Goal: Task Accomplishment & Management: Manage account settings

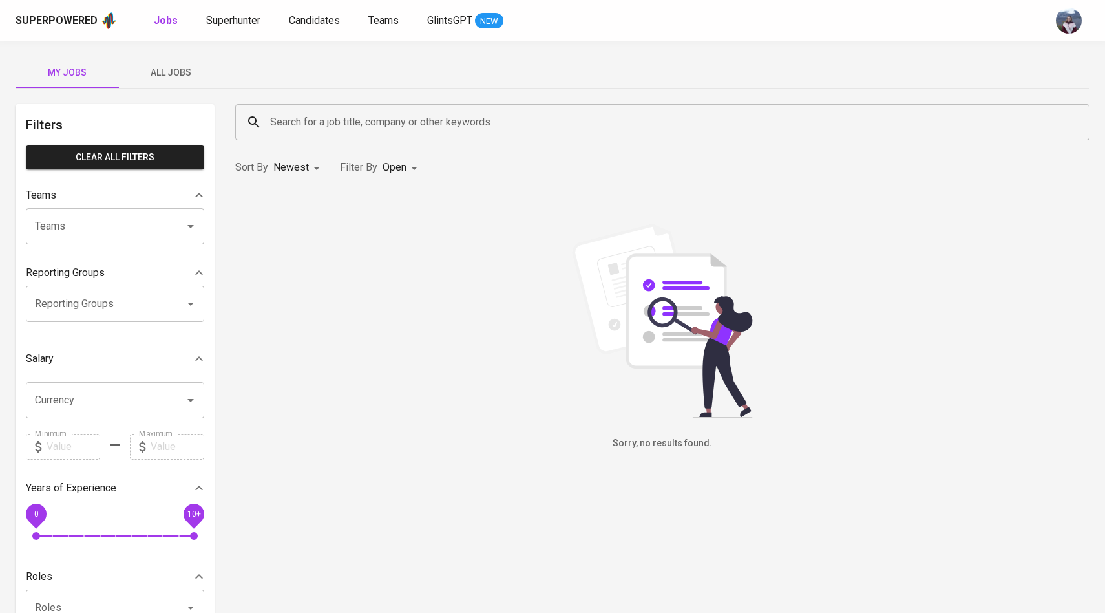
click at [240, 19] on span "Superhunter" at bounding box center [233, 20] width 54 height 12
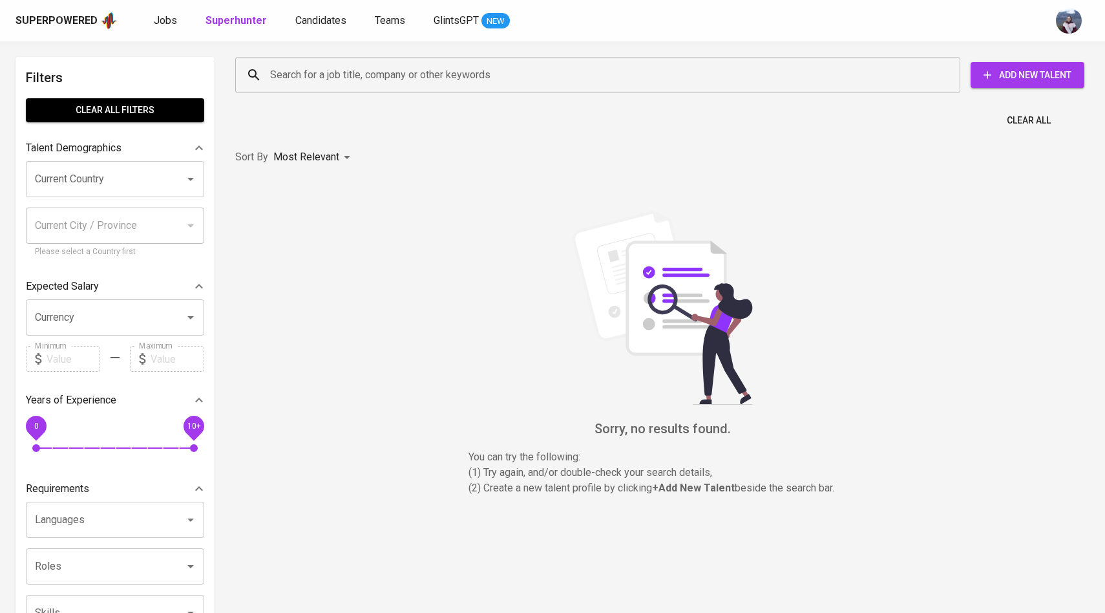
click at [295, 81] on input "Search for a job title, company or other keywords" at bounding box center [601, 75] width 668 height 25
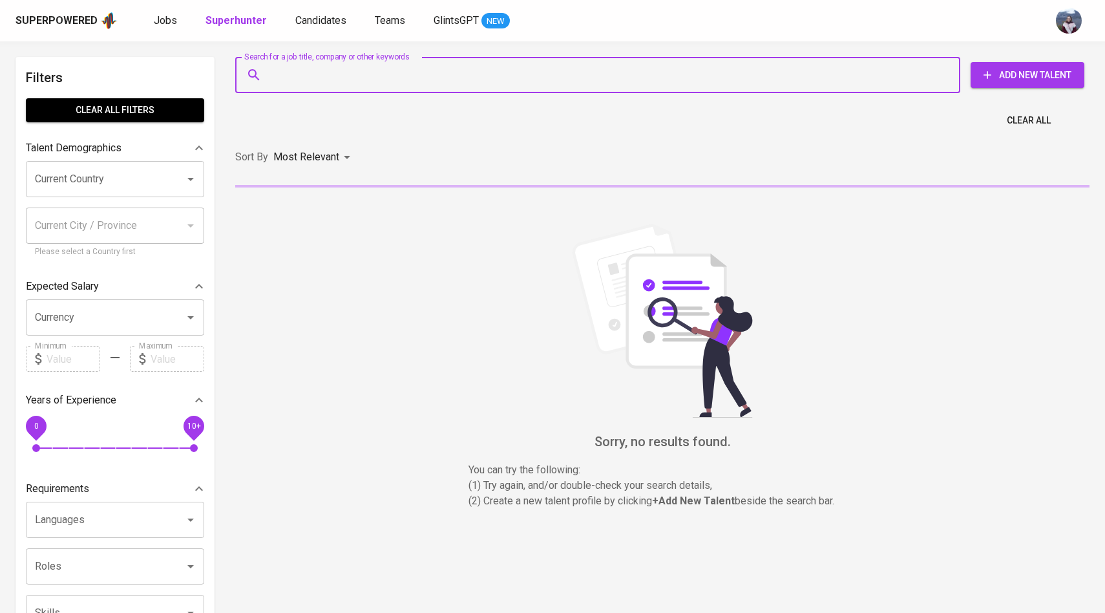
paste input "natasyaodysse@gmail.com"
type input "natasyaodysse@gmail.com"
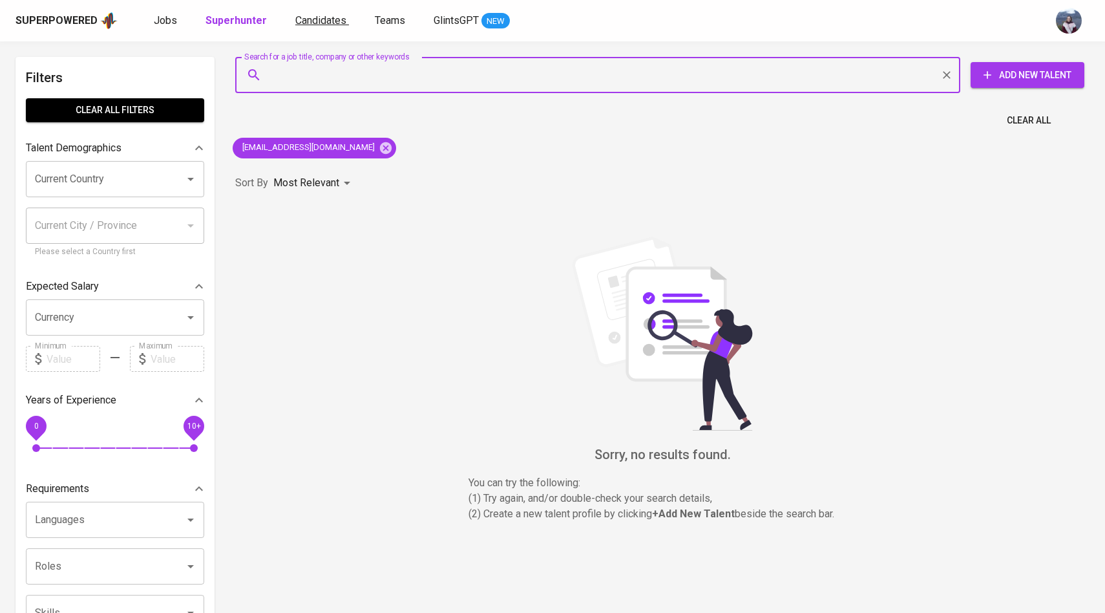
click at [321, 21] on span "Candidates" at bounding box center [320, 20] width 51 height 12
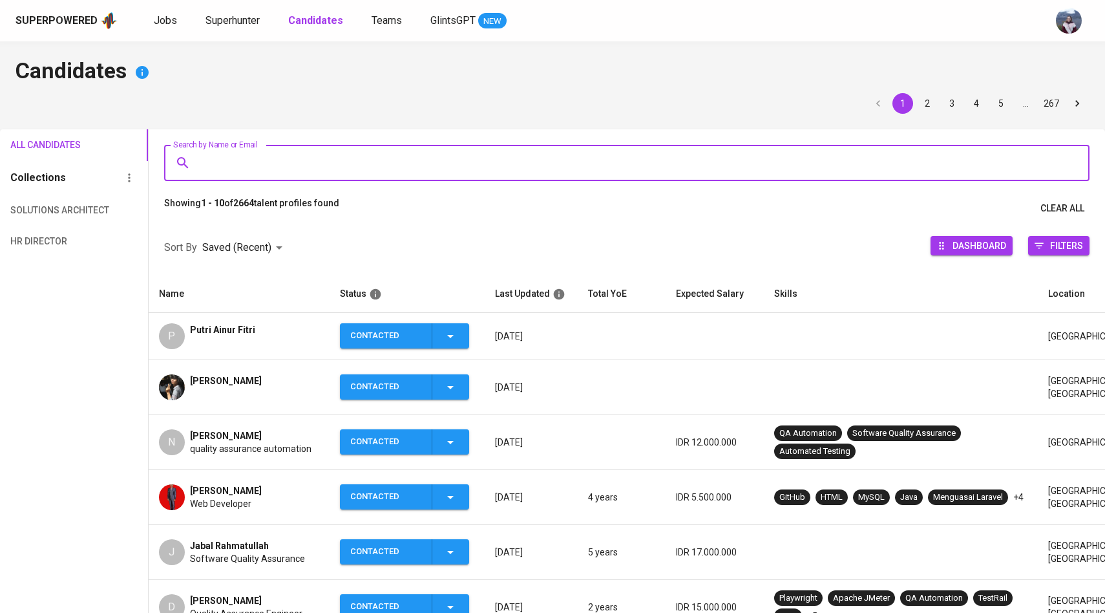
click at [288, 158] on input "Search by Name or Email" at bounding box center [630, 163] width 868 height 25
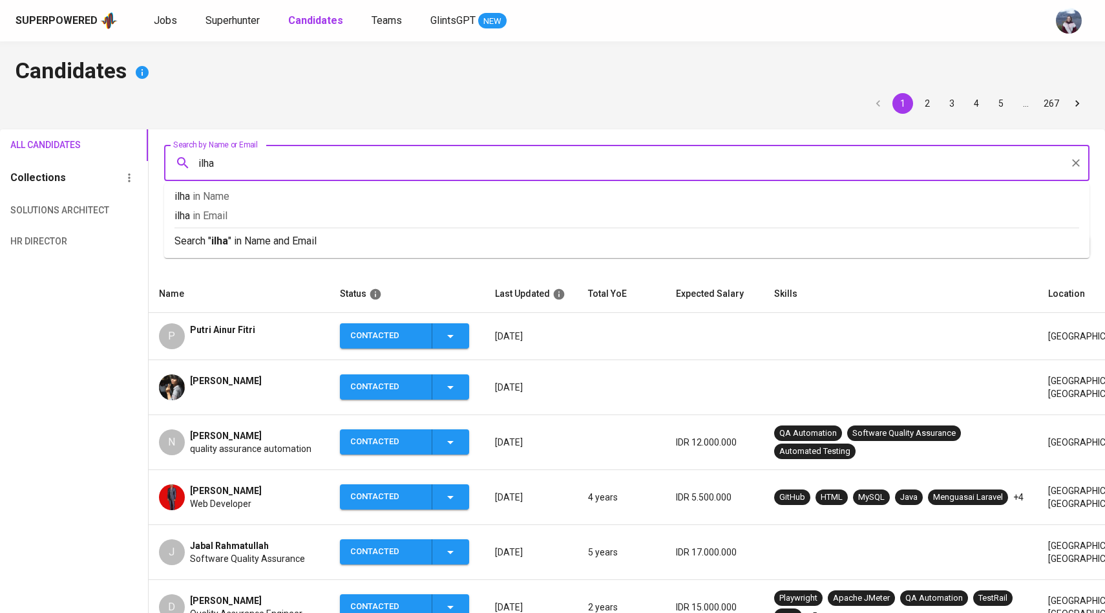
type input "ilham"
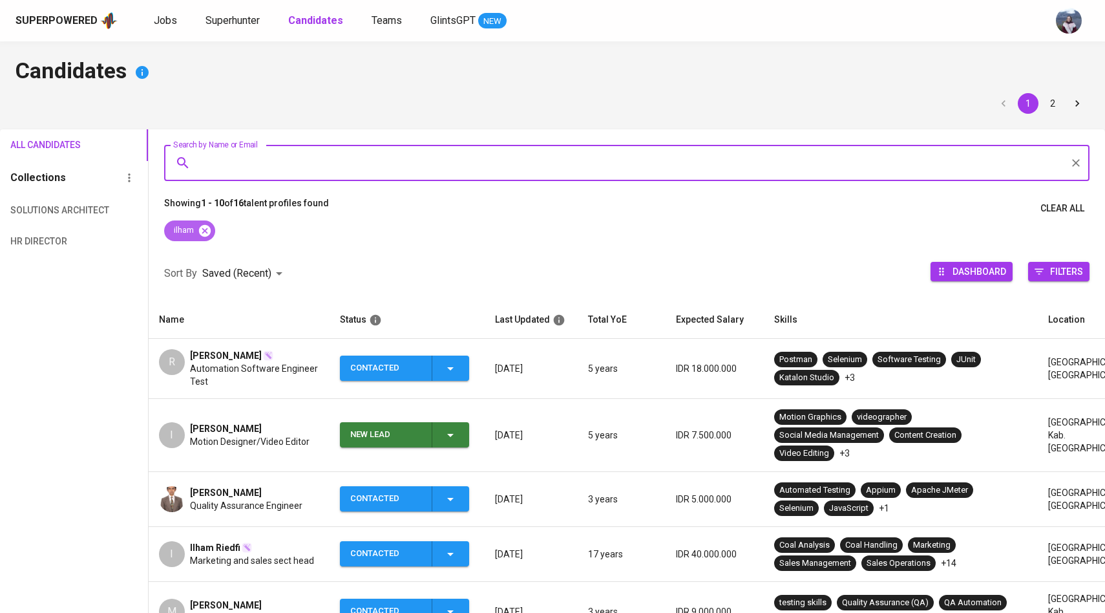
click at [209, 227] on icon at bounding box center [204, 230] width 12 height 12
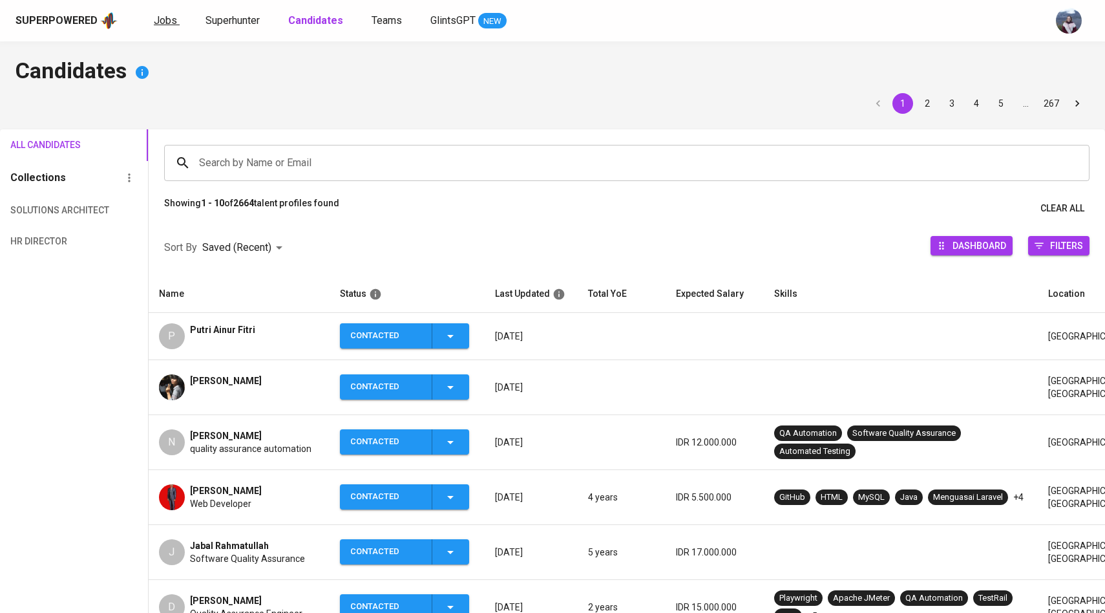
click at [173, 22] on span "Jobs" at bounding box center [165, 20] width 23 height 12
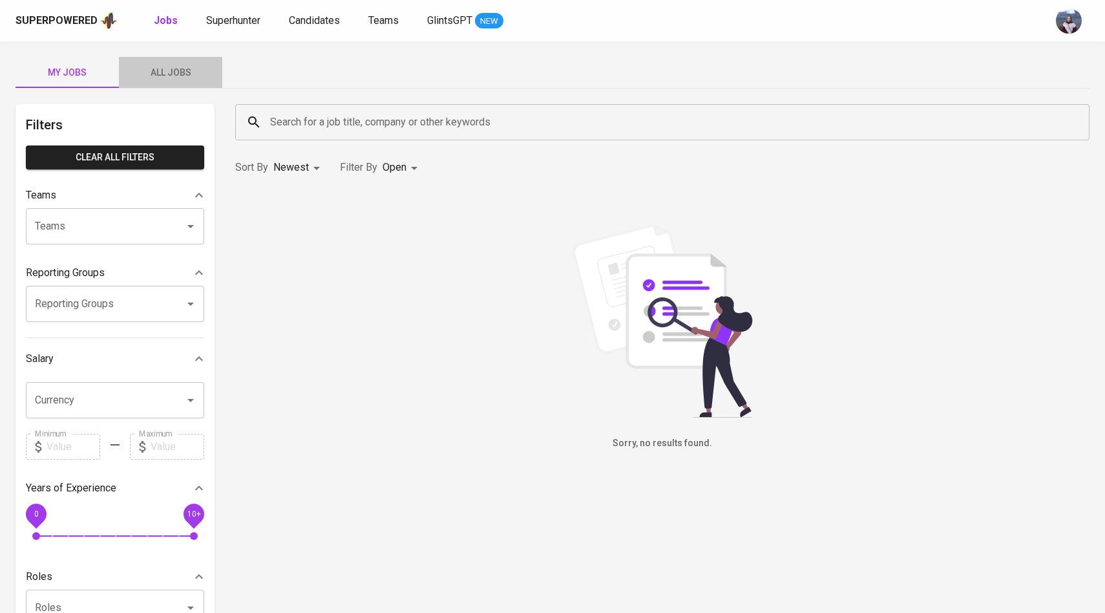
click at [187, 78] on span "All Jobs" at bounding box center [171, 73] width 88 height 16
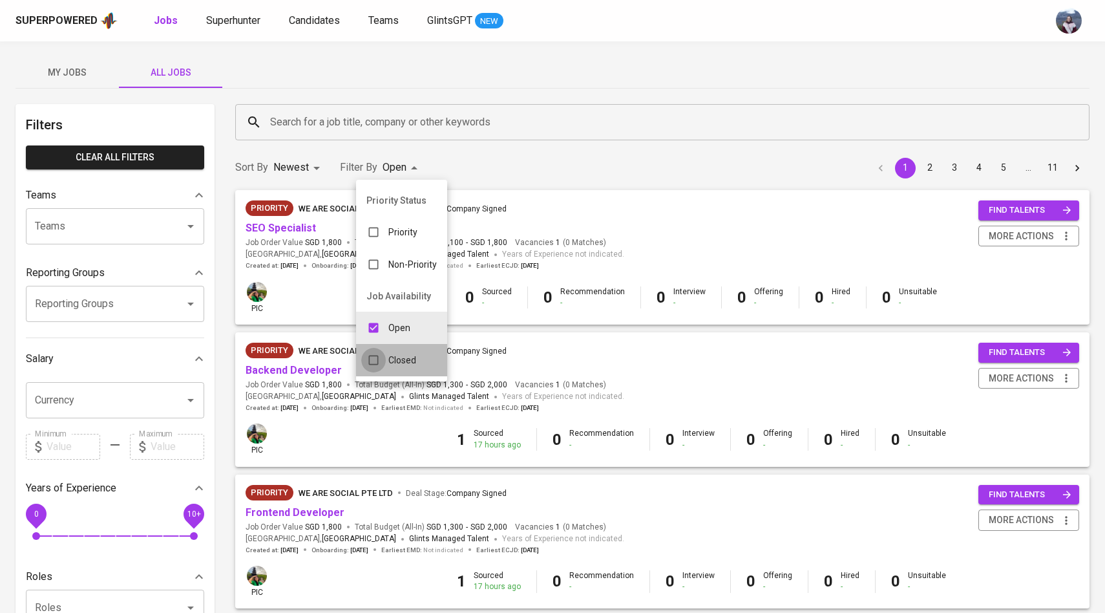
click at [379, 356] on input "checkbox" at bounding box center [373, 360] width 25 height 25
checkbox input "true"
type input "OPEN,CLOSE"
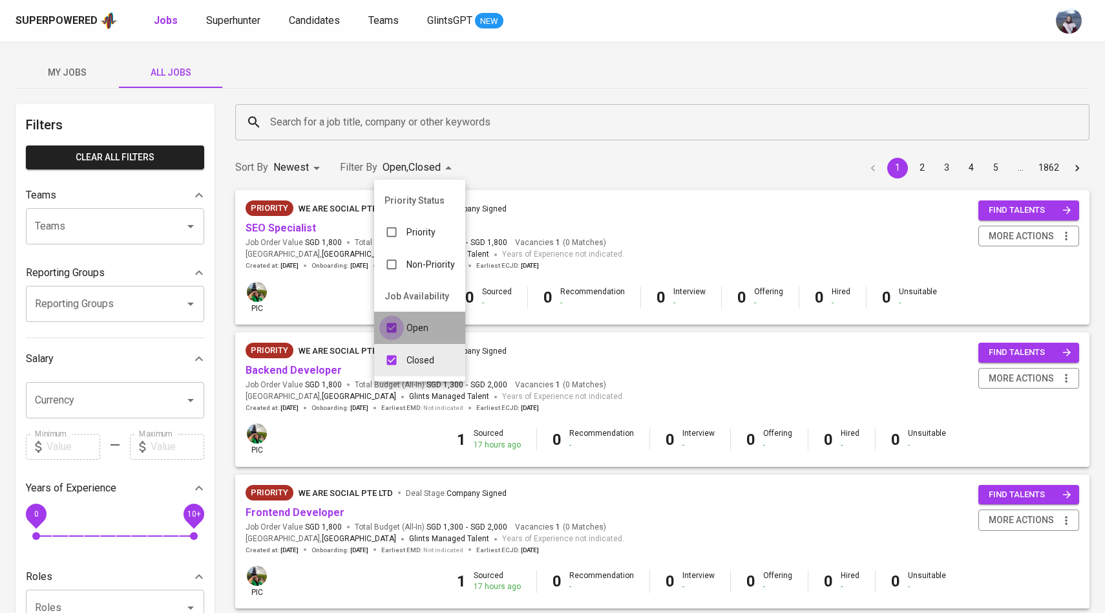
click at [395, 322] on input "checkbox" at bounding box center [391, 327] width 25 height 25
checkbox input "false"
type input "CLOSE"
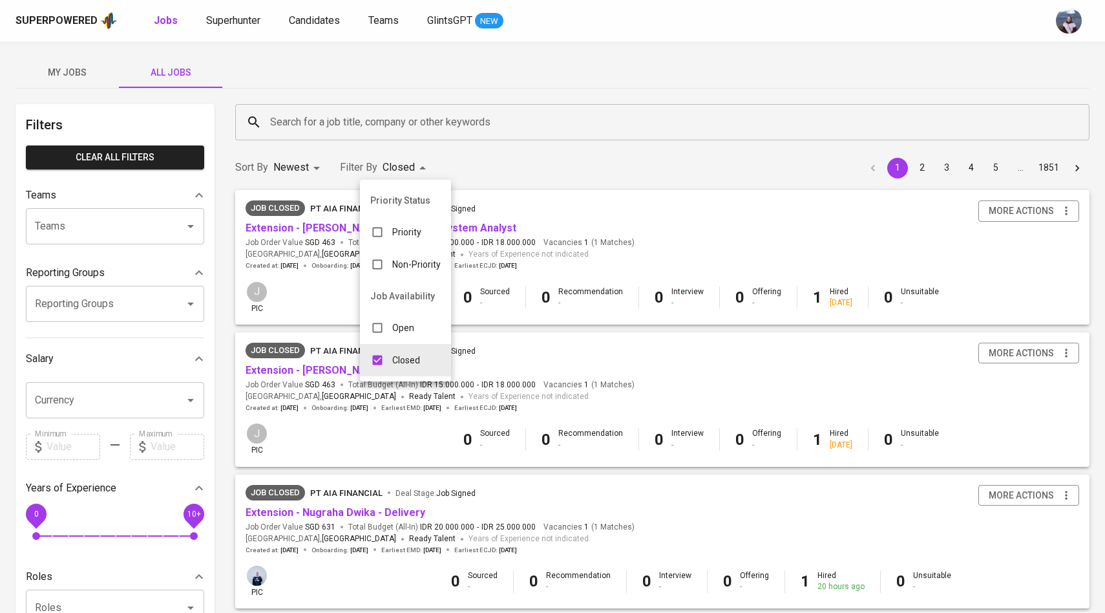
click at [430, 116] on div at bounding box center [552, 306] width 1105 height 613
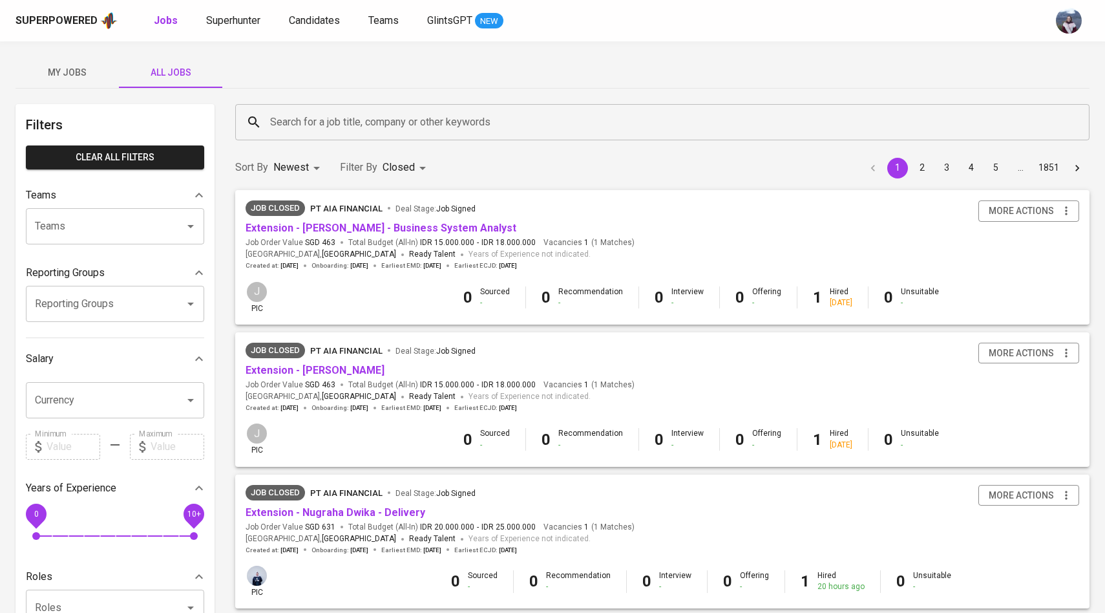
click at [429, 118] on input "Search for a job title, company or other keywords" at bounding box center [665, 122] width 797 height 25
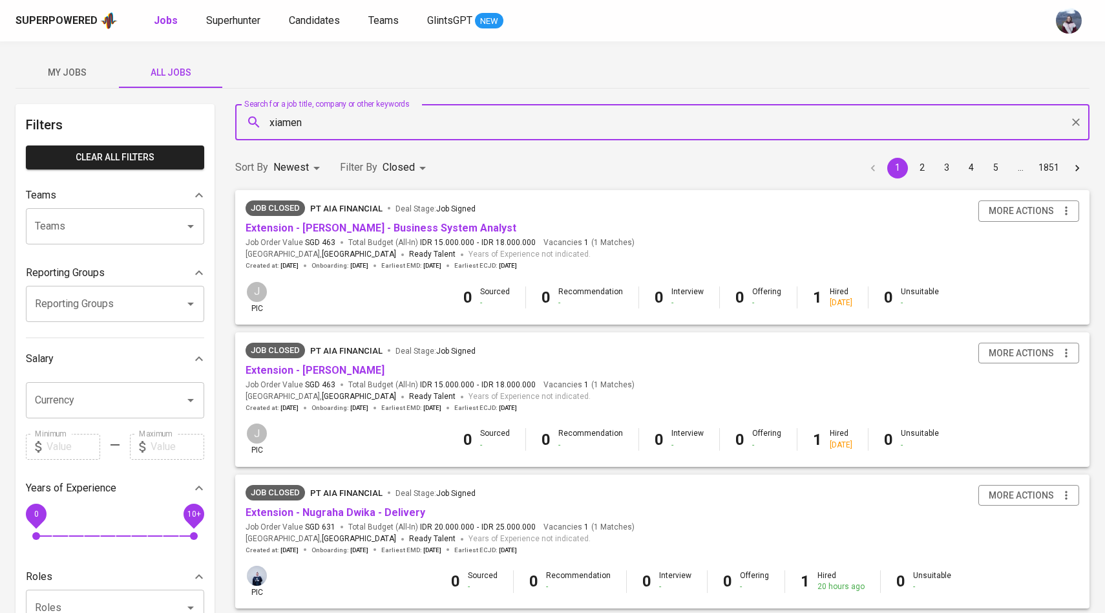
type input "xiamen"
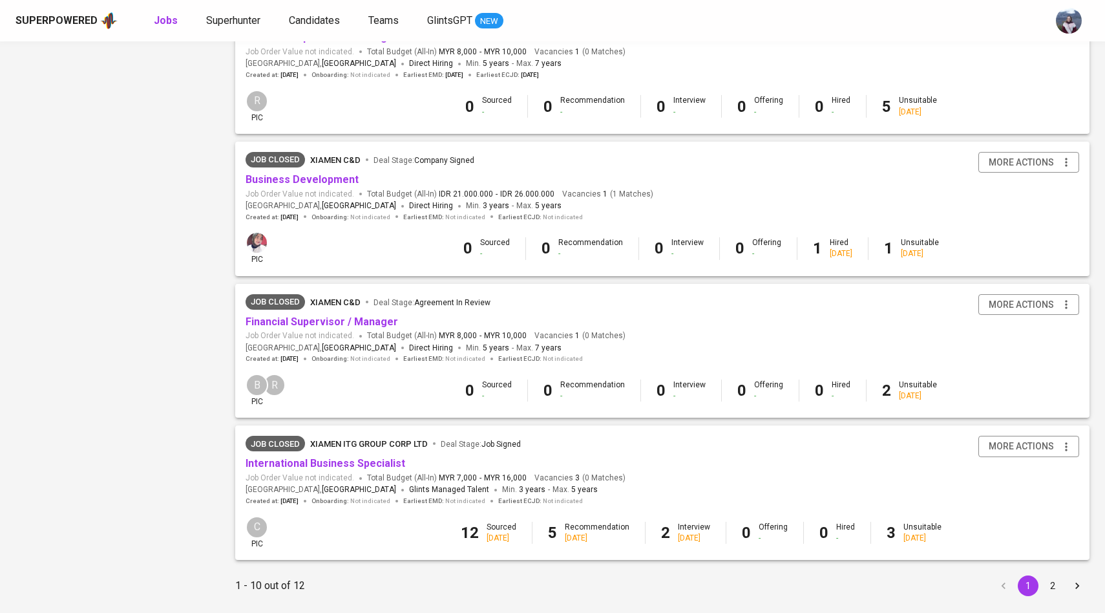
scroll to position [1035, 0]
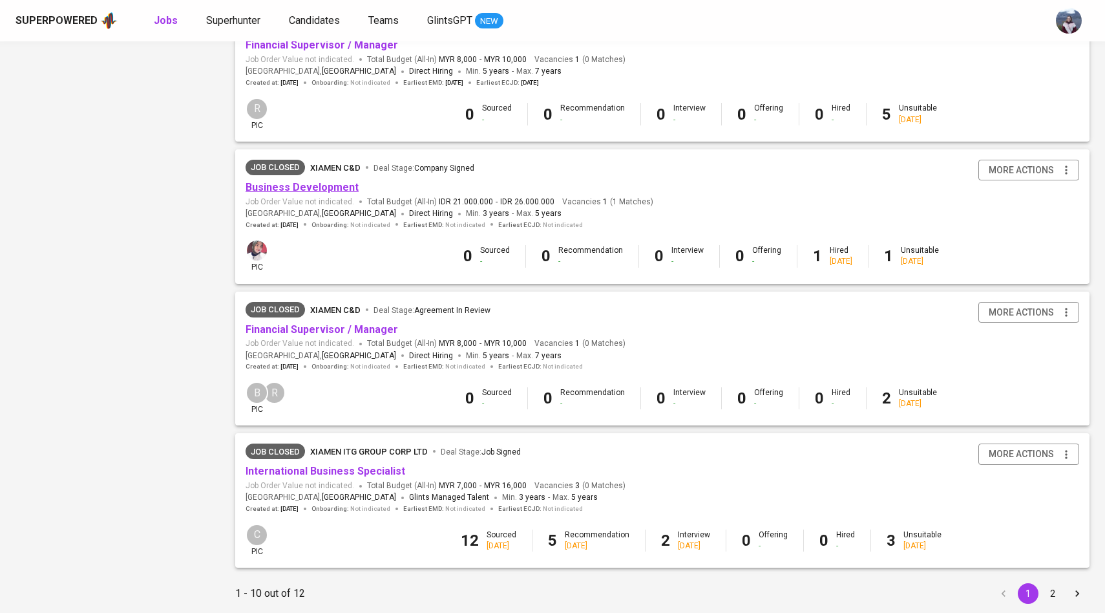
click at [333, 193] on link "Business Development" at bounding box center [302, 187] width 113 height 12
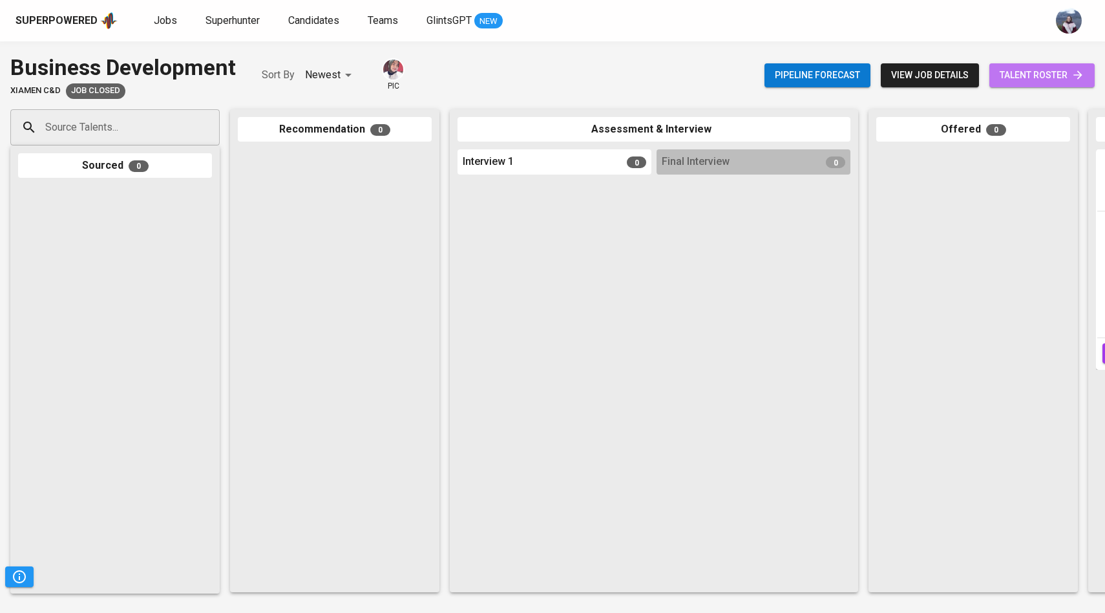
click at [1044, 78] on span "talent roster" at bounding box center [1042, 75] width 85 height 16
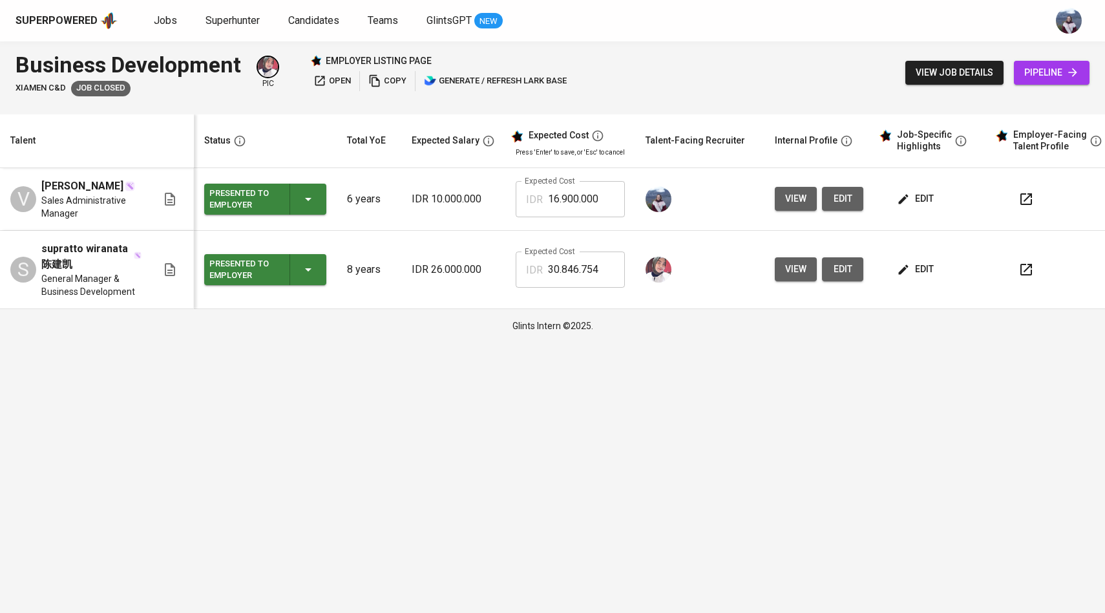
click at [789, 269] on span "view" at bounding box center [795, 269] width 21 height 16
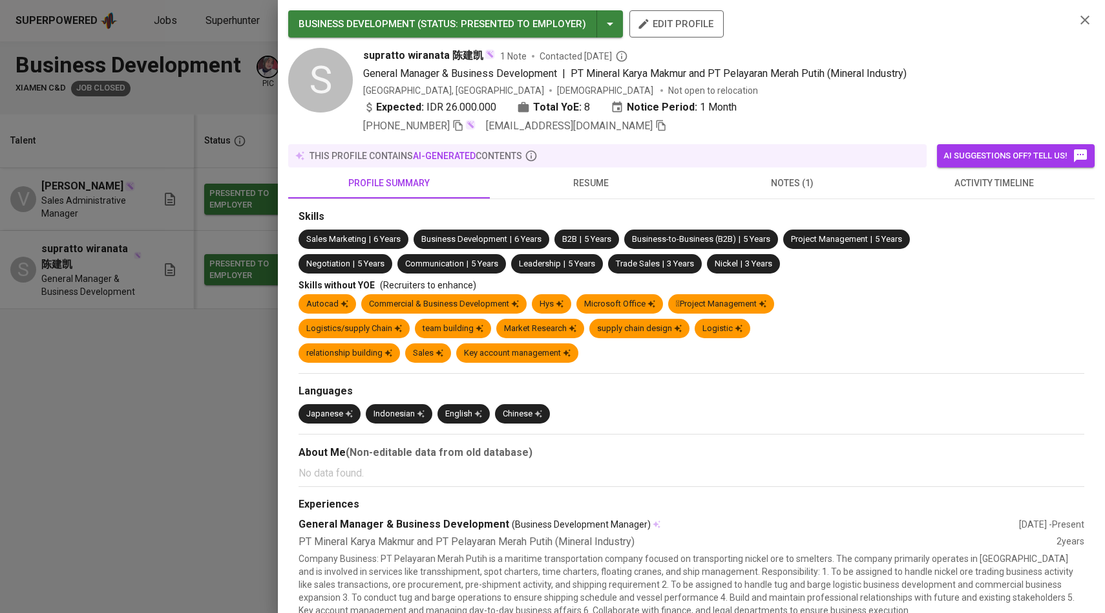
click at [592, 187] on span "resume" at bounding box center [591, 183] width 186 height 16
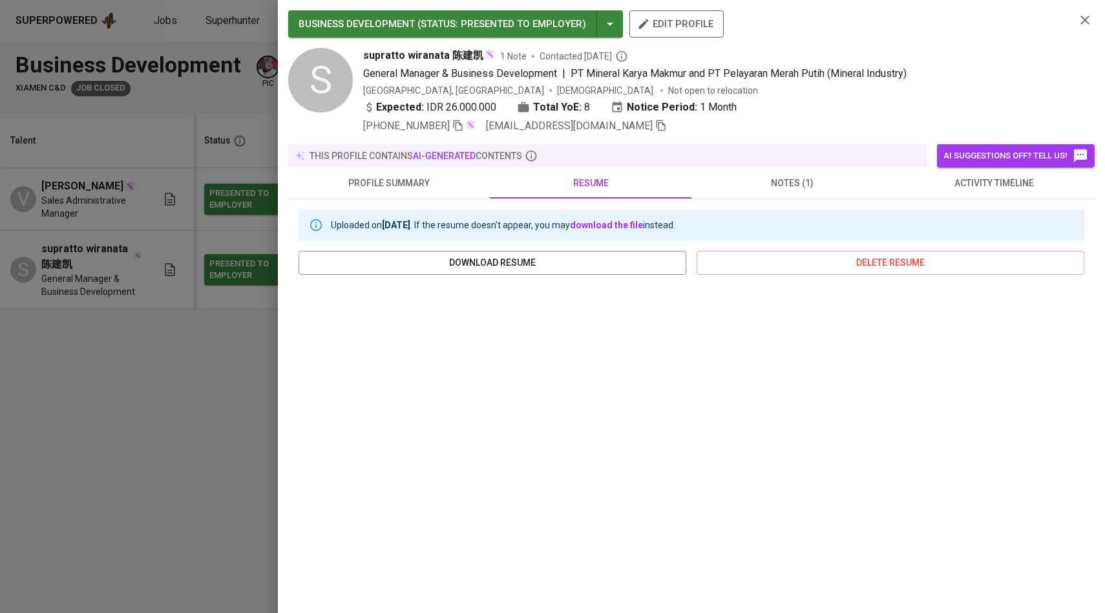
click at [955, 182] on span "activity timeline" at bounding box center [994, 183] width 186 height 16
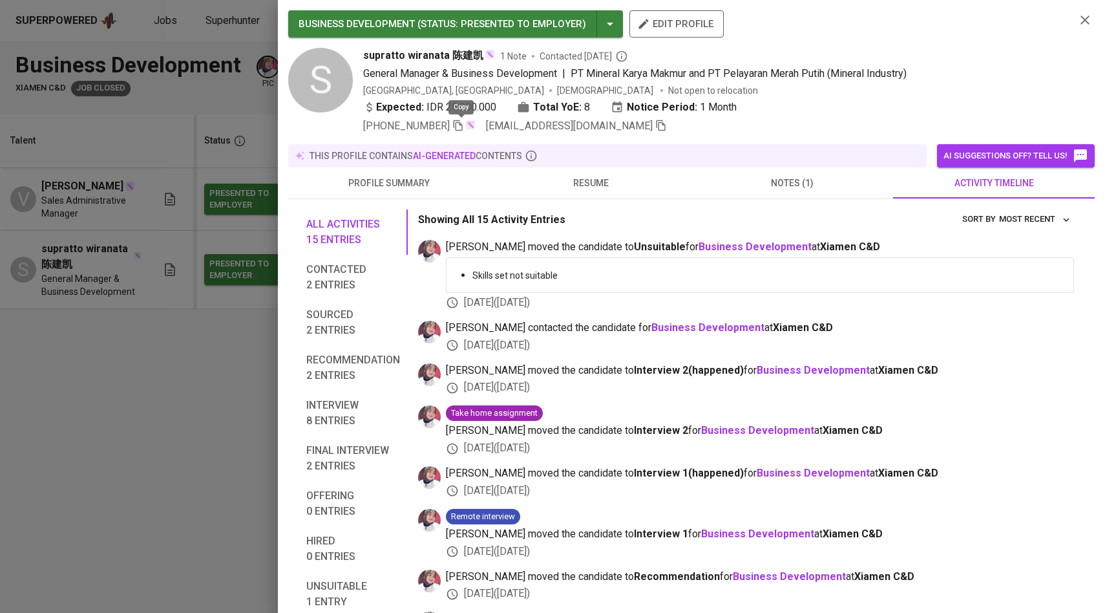
click at [463, 125] on icon "button" at bounding box center [458, 125] width 9 height 11
click at [655, 124] on icon "button" at bounding box center [661, 126] width 12 height 12
click at [143, 307] on div at bounding box center [552, 306] width 1105 height 613
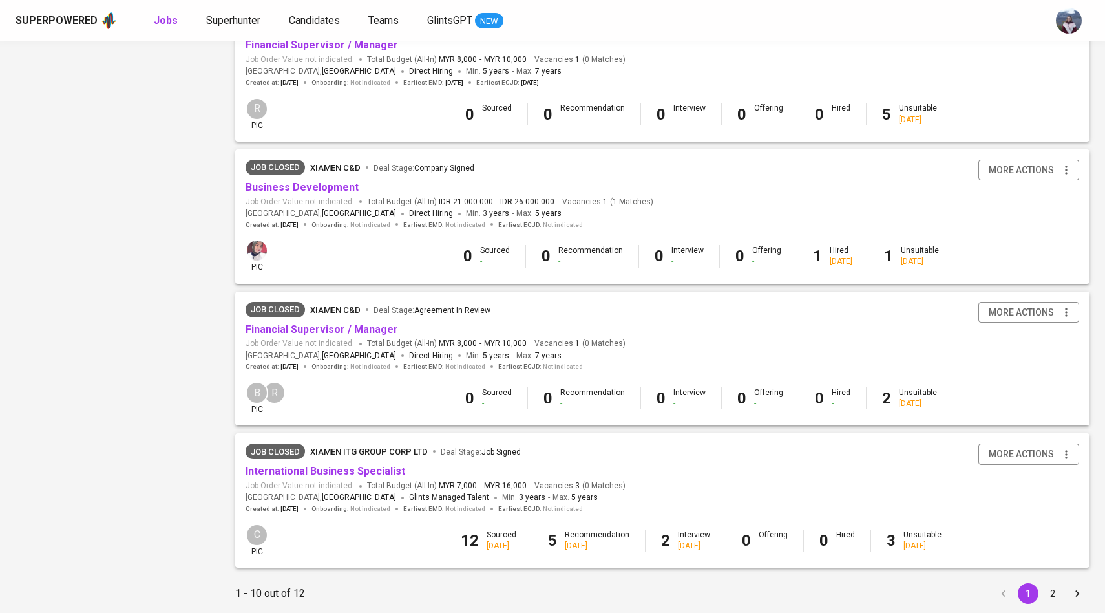
scroll to position [1081, 0]
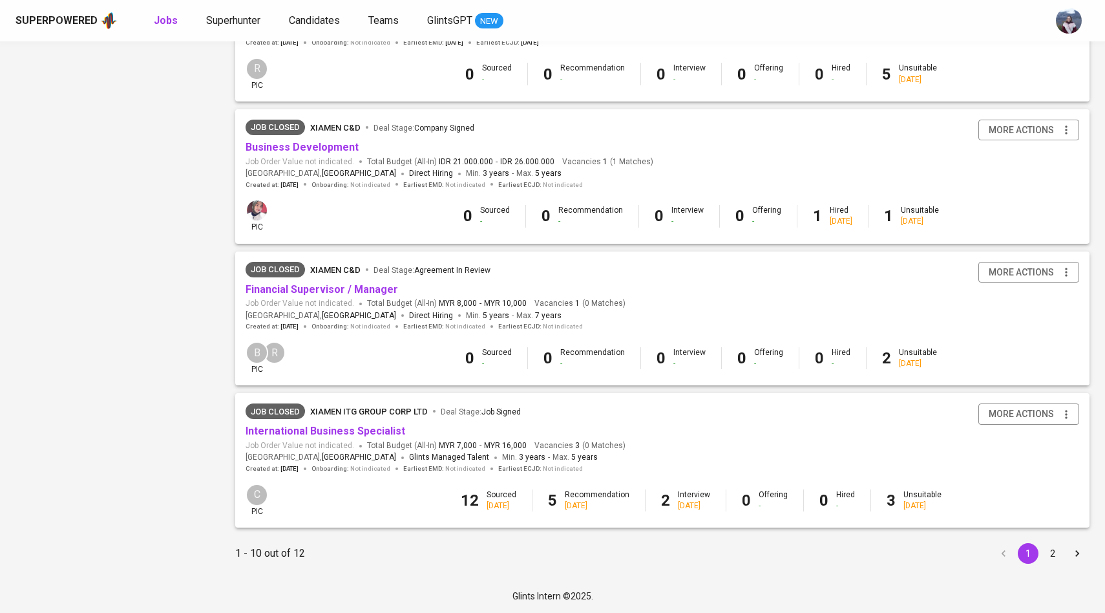
click at [1058, 552] on button "2" at bounding box center [1052, 553] width 21 height 21
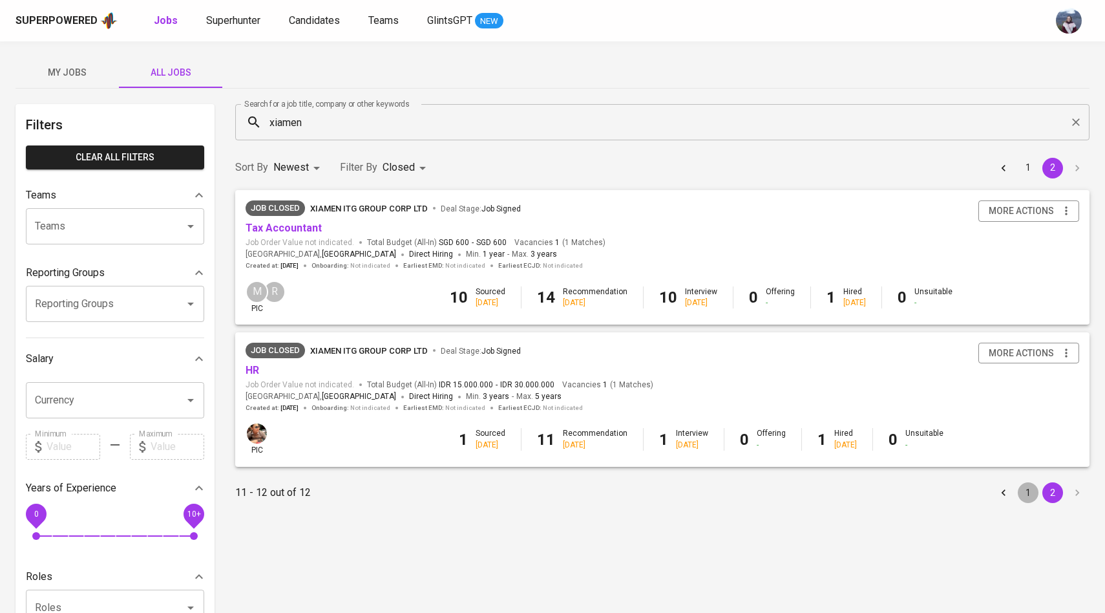
click at [1032, 491] on button "1" at bounding box center [1028, 492] width 21 height 21
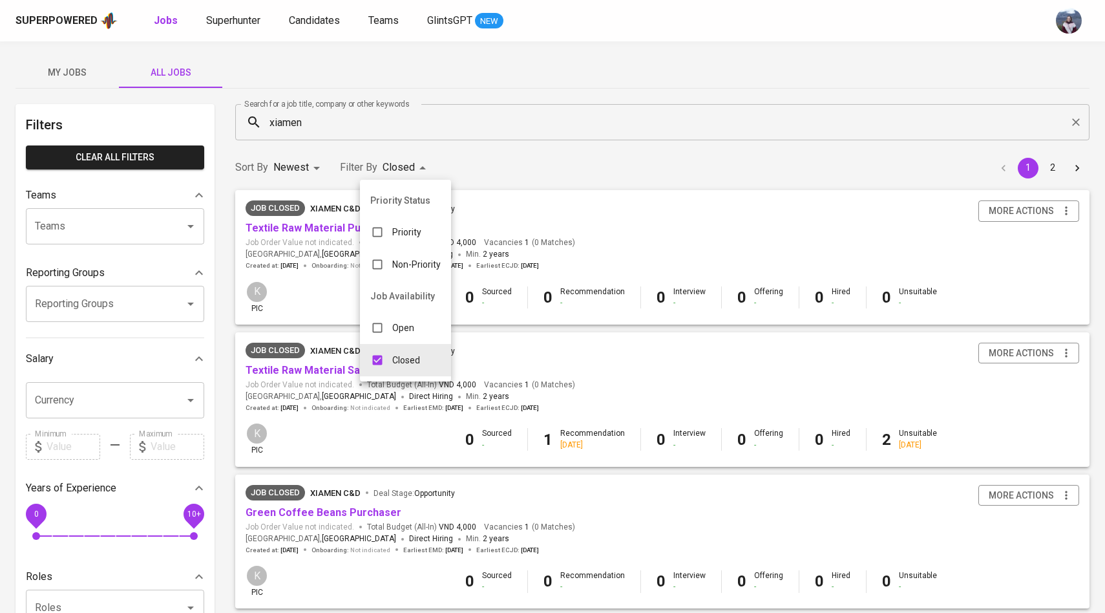
click at [375, 370] on input "checkbox" at bounding box center [377, 360] width 25 height 25
checkbox input "false"
click at [378, 98] on div at bounding box center [552, 306] width 1105 height 613
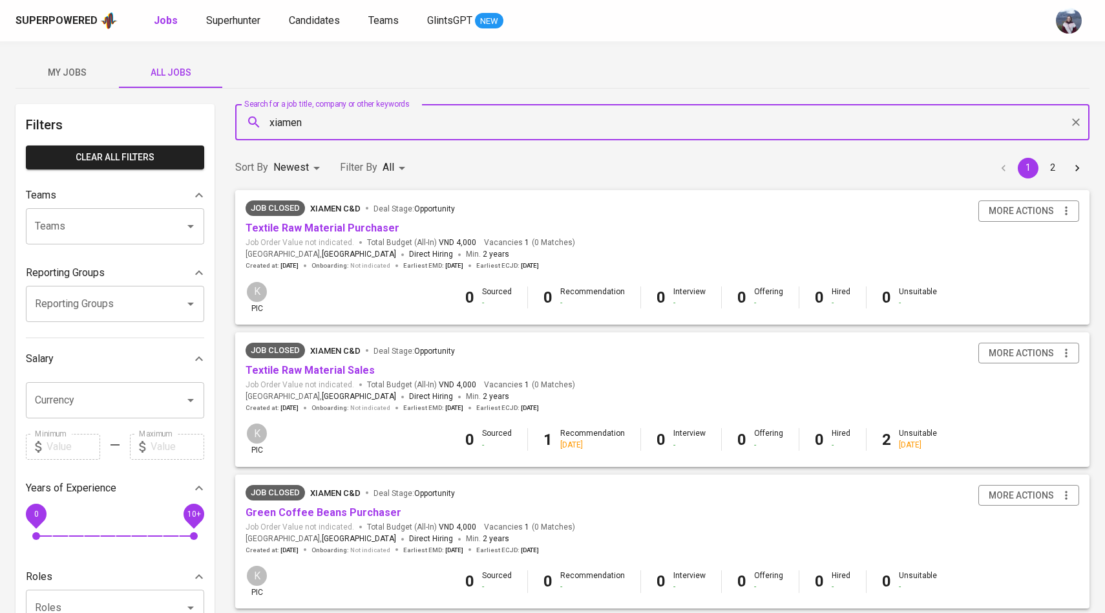
drag, startPoint x: 323, startPoint y: 112, endPoint x: 353, endPoint y: 132, distance: 36.4
click at [353, 132] on input "xiamen" at bounding box center [665, 122] width 797 height 25
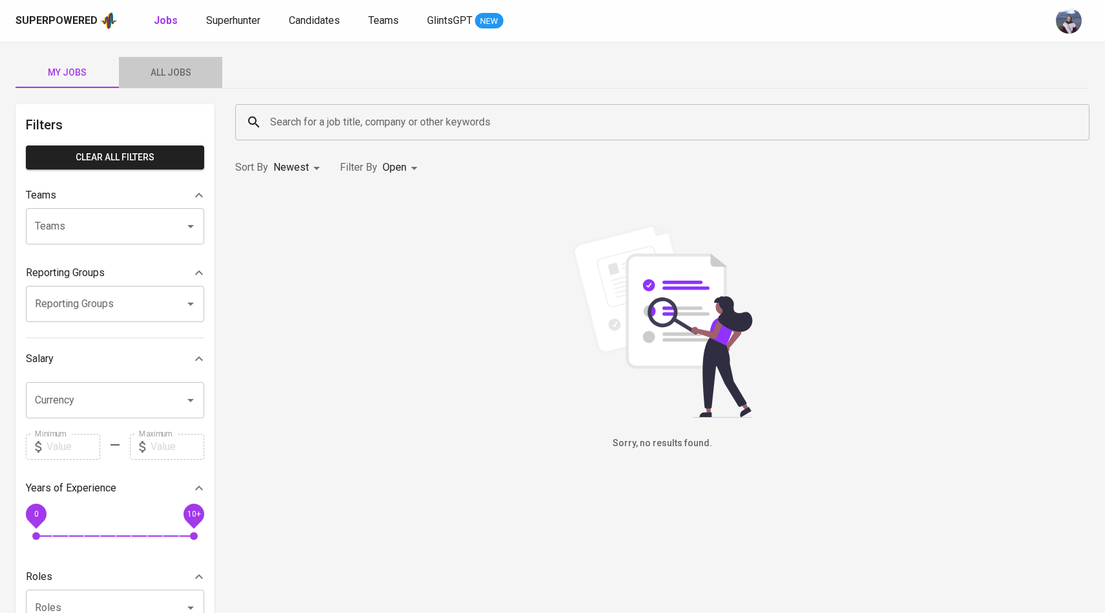
click at [193, 66] on span "All Jobs" at bounding box center [171, 73] width 88 height 16
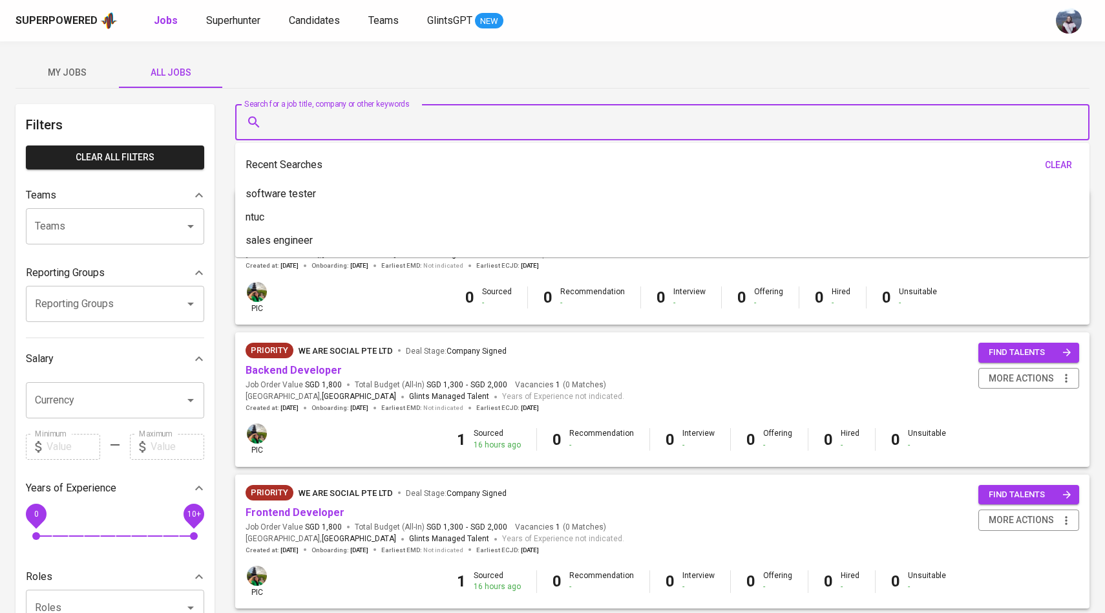
click at [293, 117] on input "Search for a job title, company or other keywords" at bounding box center [665, 122] width 797 height 25
click at [359, 60] on div "My Jobs All Jobs" at bounding box center [553, 72] width 1074 height 31
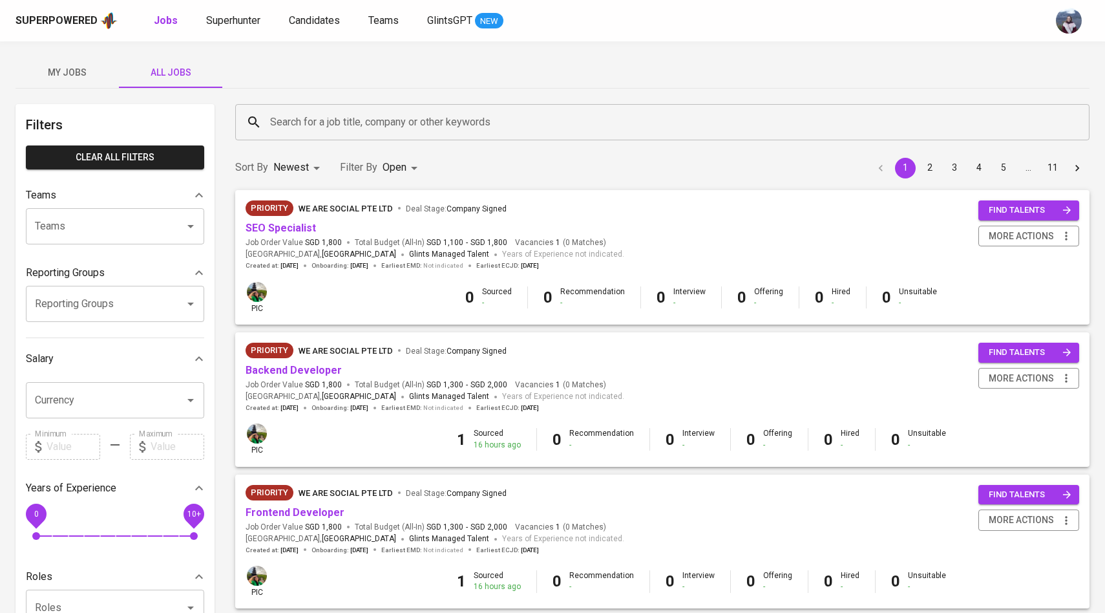
click at [369, 118] on input "Search for a job title, company or other keywords" at bounding box center [665, 122] width 797 height 25
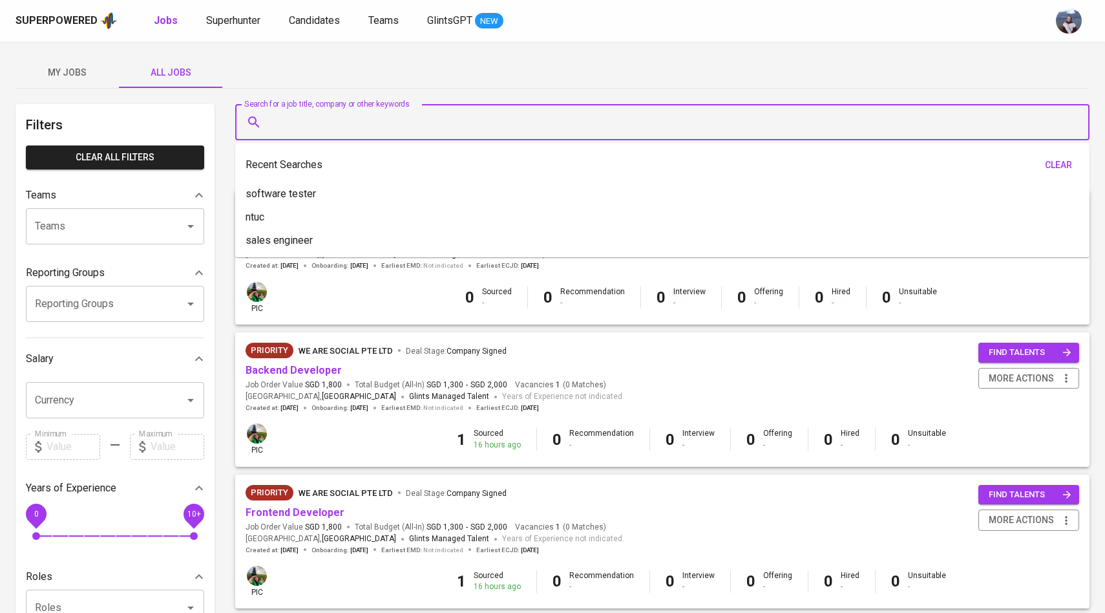
click at [398, 67] on div "My Jobs All Jobs" at bounding box center [553, 72] width 1074 height 31
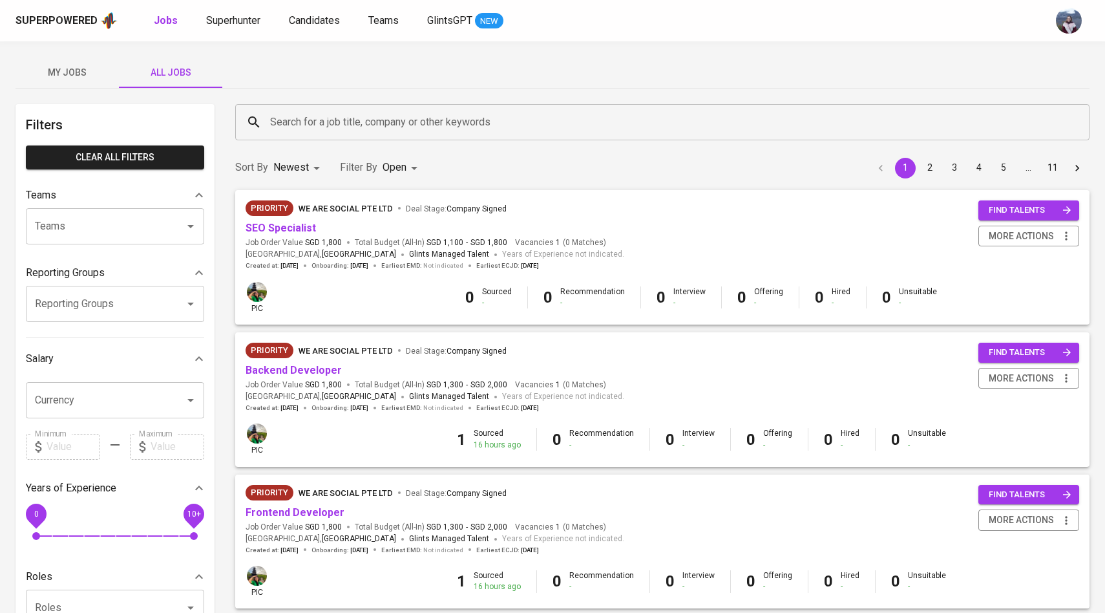
click at [348, 106] on div "Search for a job title, company or other keywords" at bounding box center [662, 122] width 854 height 36
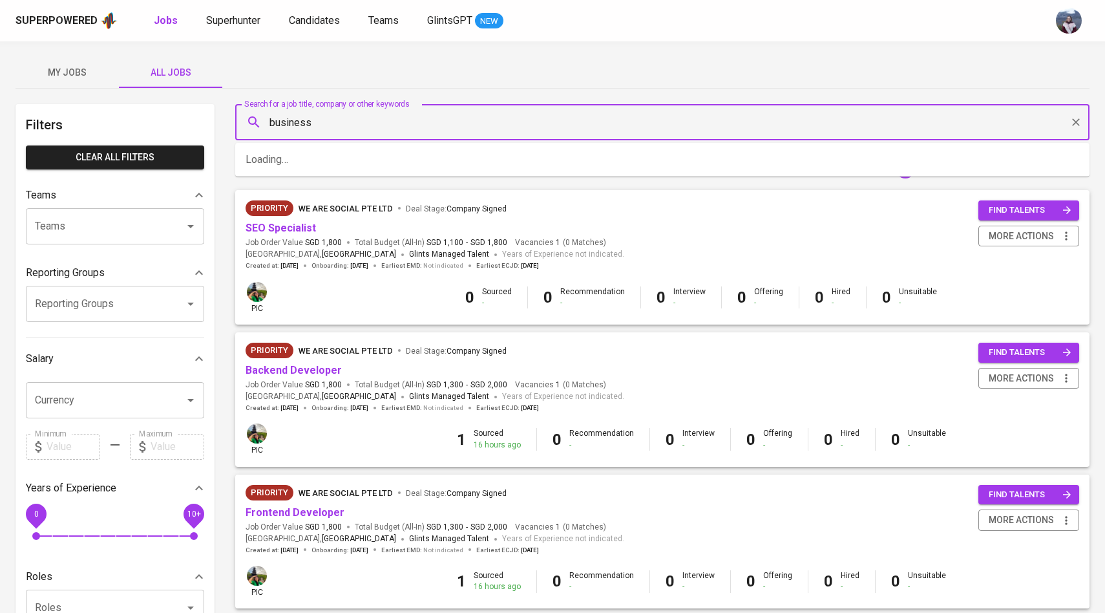
type input "business"
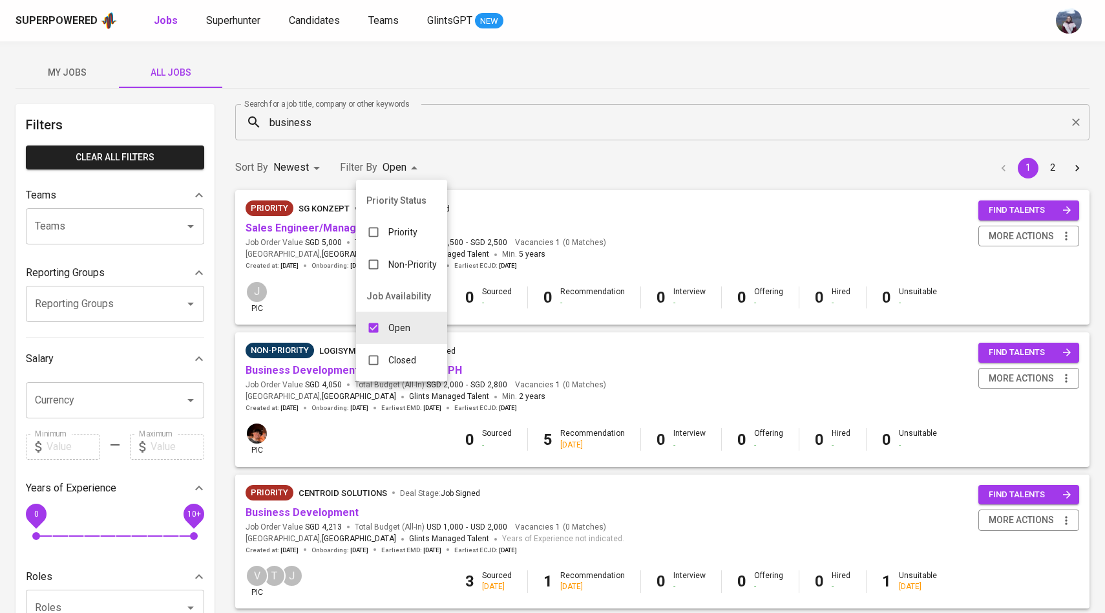
click at [375, 363] on input "checkbox" at bounding box center [373, 360] width 25 height 25
checkbox input "true"
type input "OPEN,CLOSE"
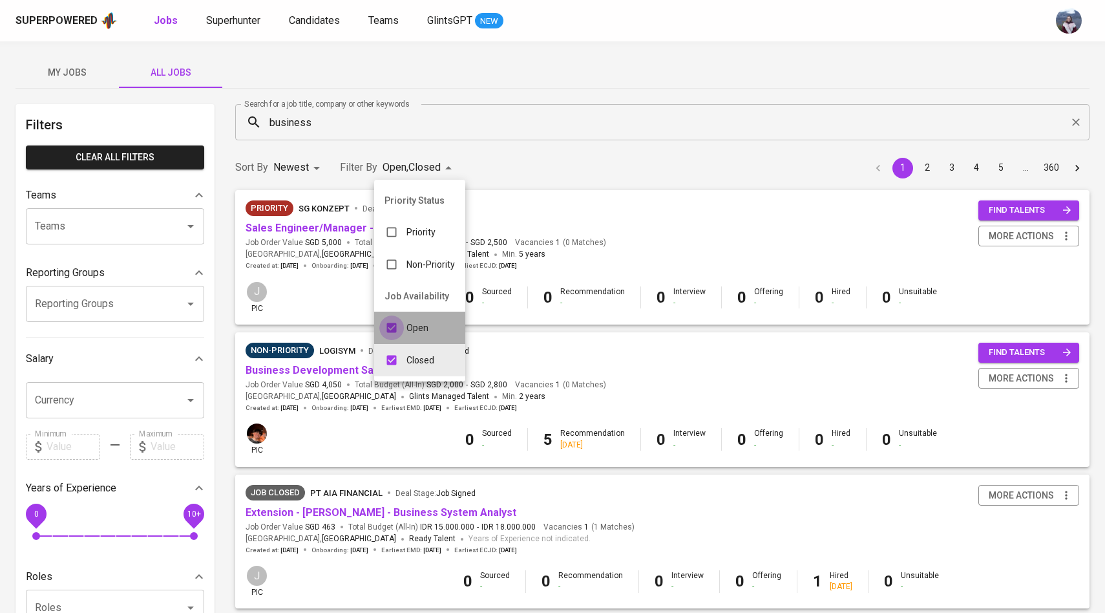
click at [392, 326] on input "checkbox" at bounding box center [391, 327] width 25 height 25
checkbox input "false"
type input "CLOSE"
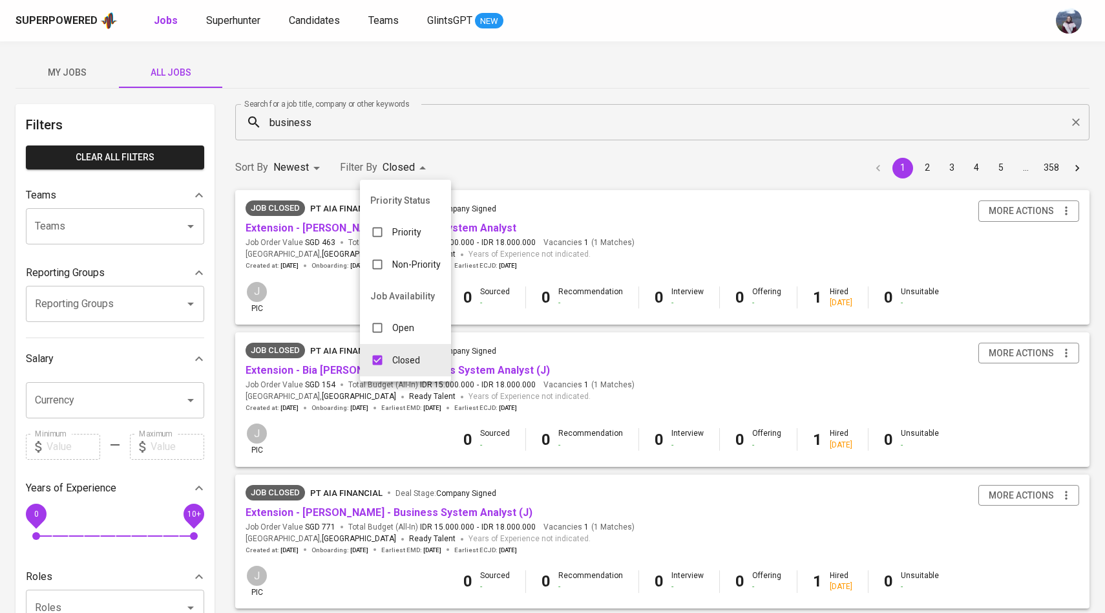
click at [448, 162] on div at bounding box center [552, 306] width 1105 height 613
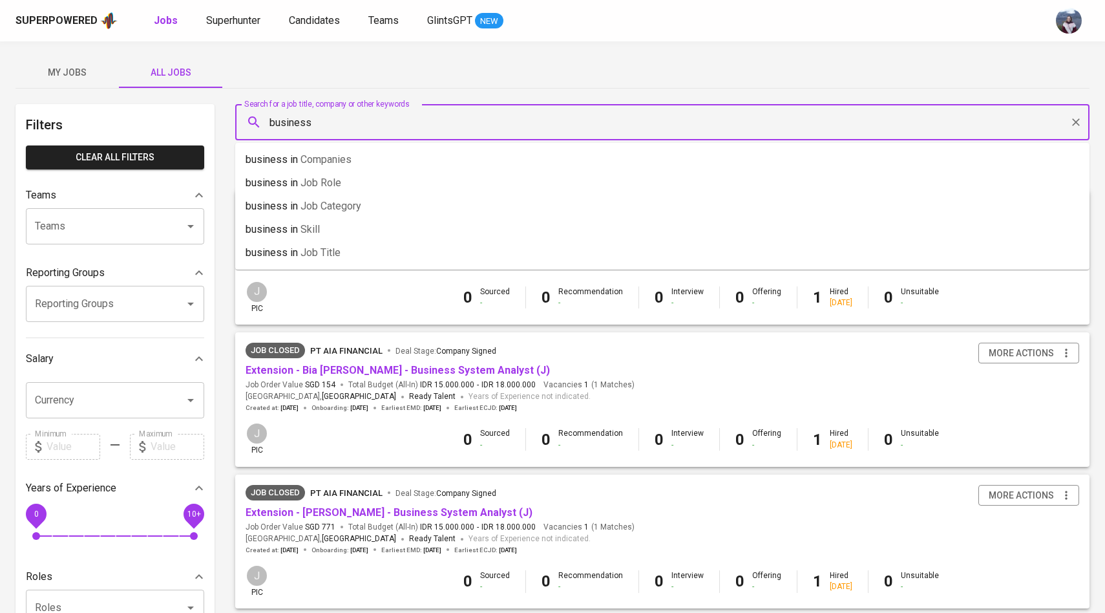
click at [419, 129] on input "business" at bounding box center [665, 122] width 797 height 25
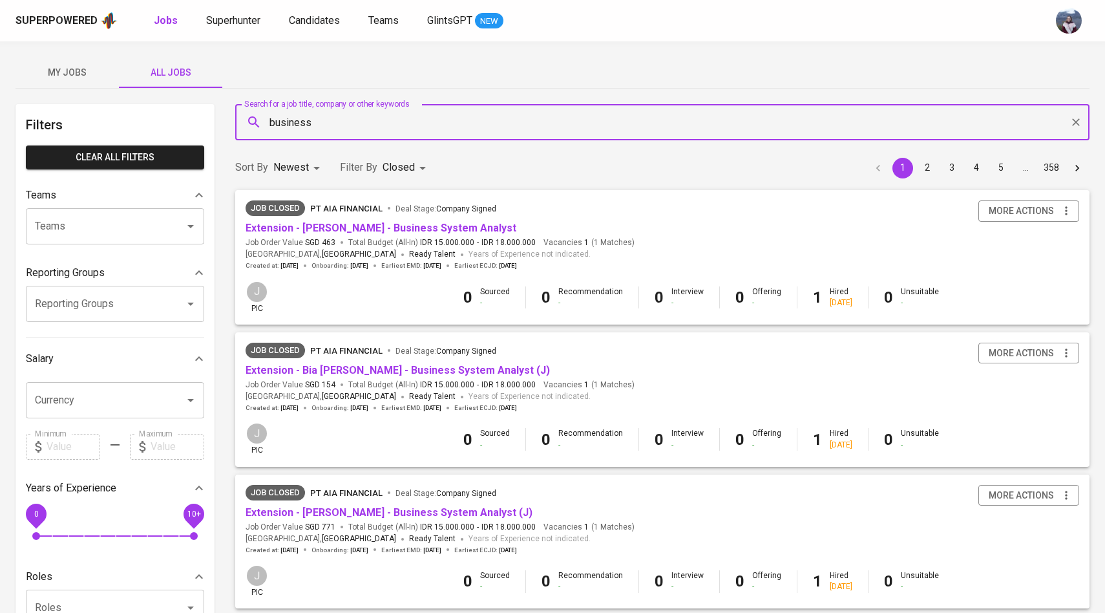
scroll to position [1, 0]
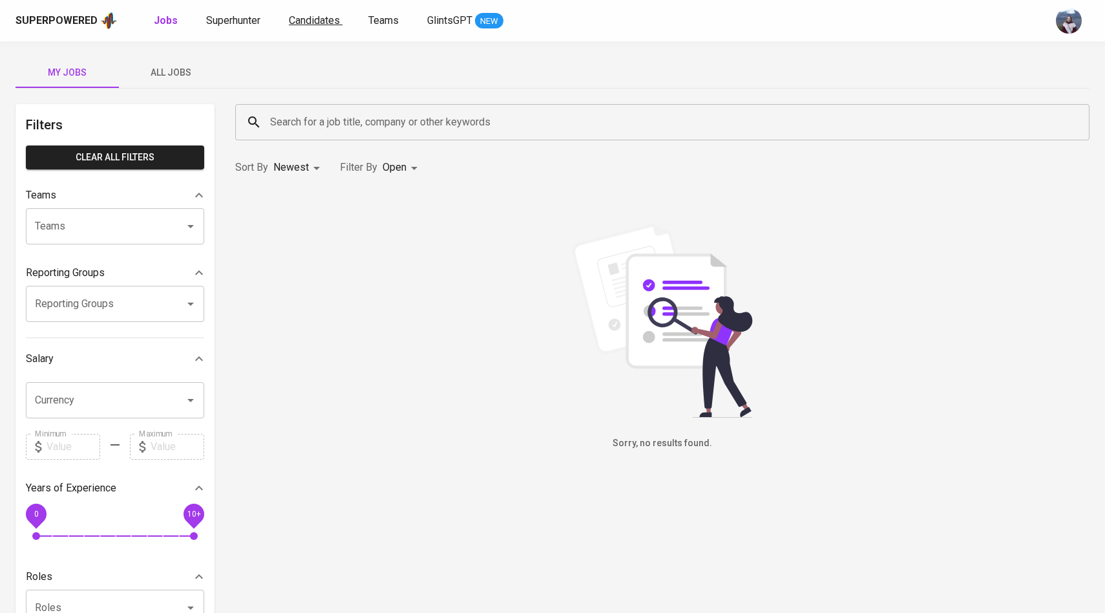
click at [313, 24] on span "Candidates" at bounding box center [314, 20] width 51 height 12
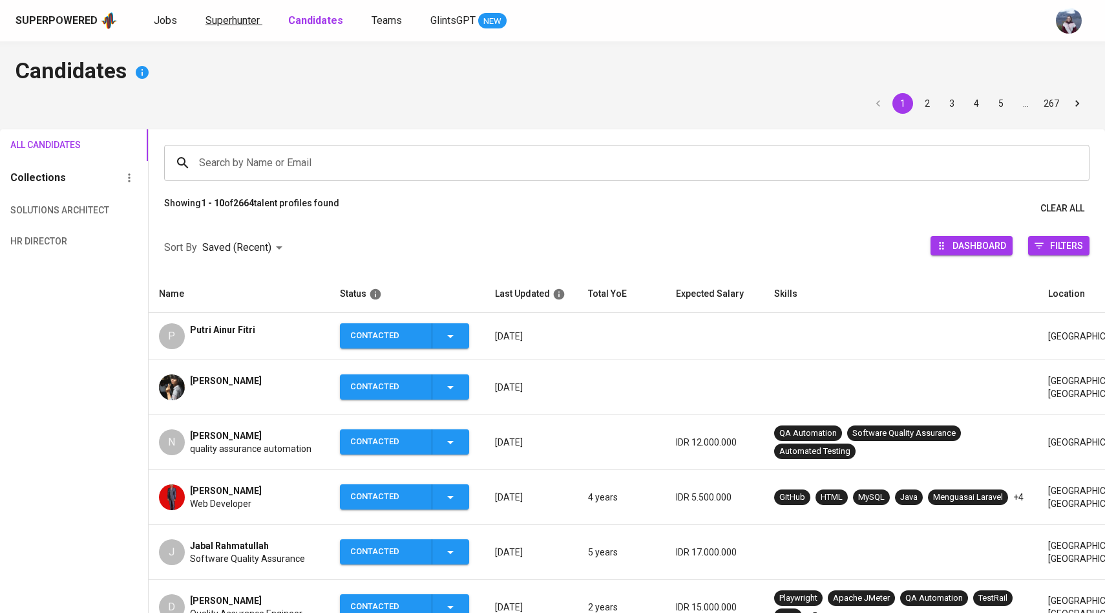
click at [245, 23] on span "Superhunter" at bounding box center [232, 20] width 54 height 12
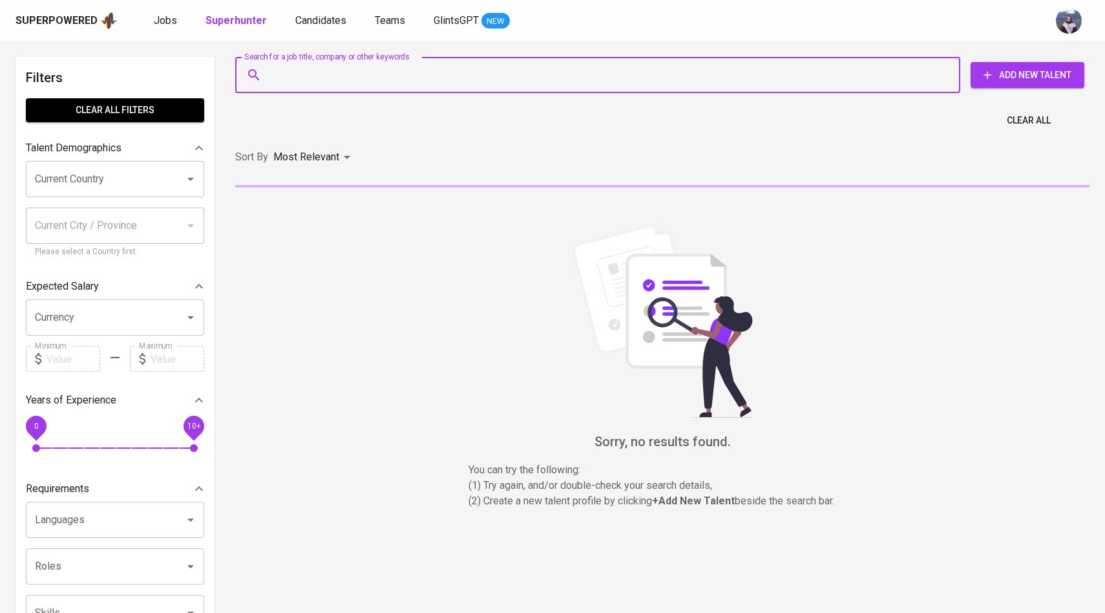
click at [321, 66] on input "Search for a job title, company or other keywords" at bounding box center [601, 75] width 668 height 25
paste input "supratto@gmail.com"
type input "supratto@gmail.com"
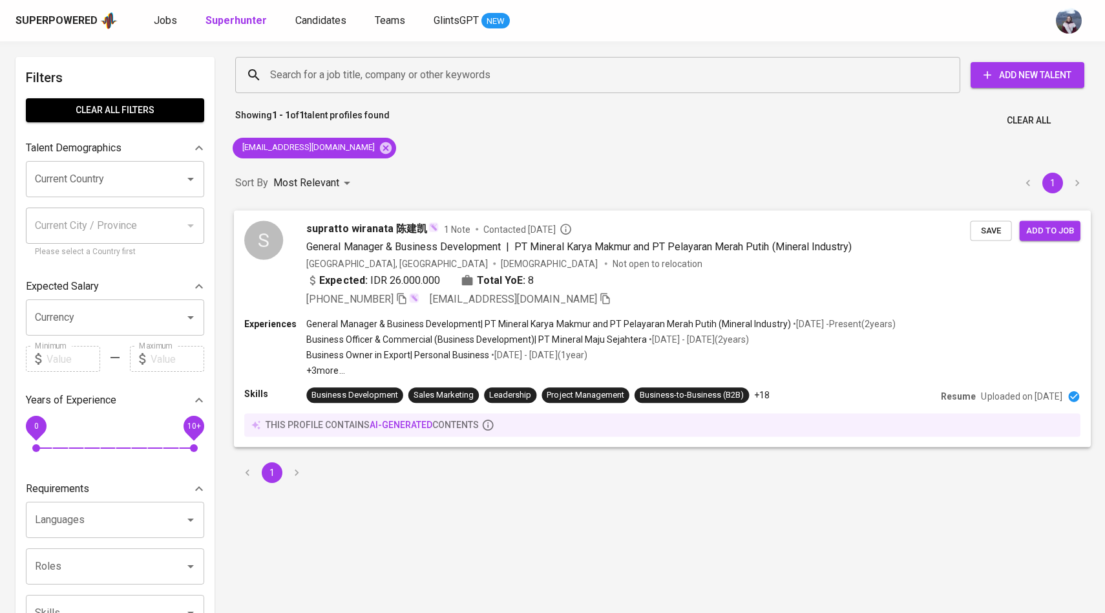
click at [1013, 232] on div "Save Add to job" at bounding box center [1028, 227] width 116 height 25
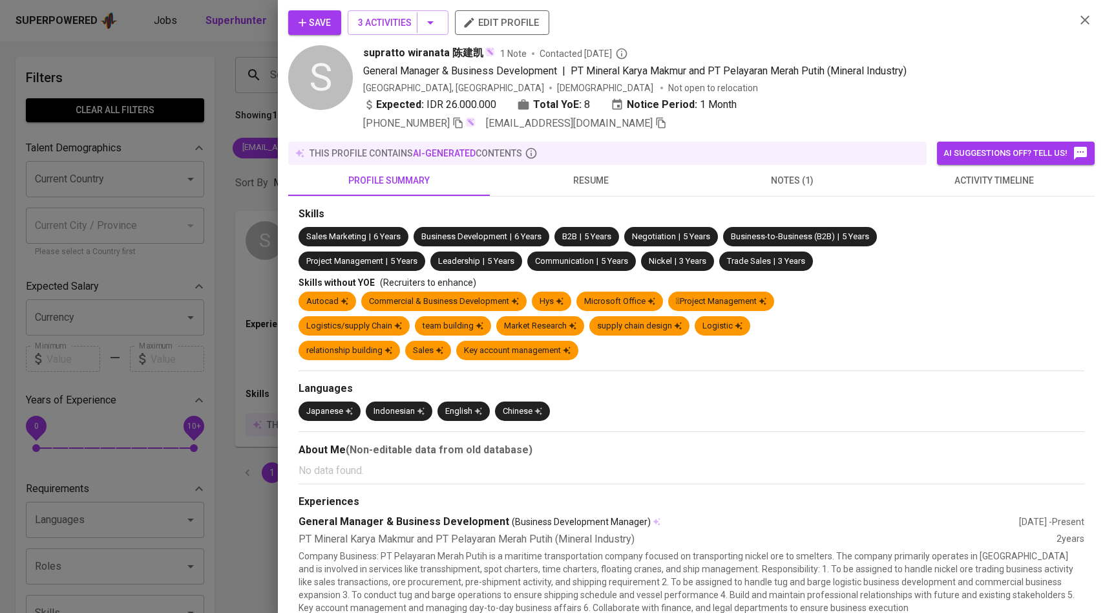
click at [220, 207] on div at bounding box center [552, 306] width 1105 height 613
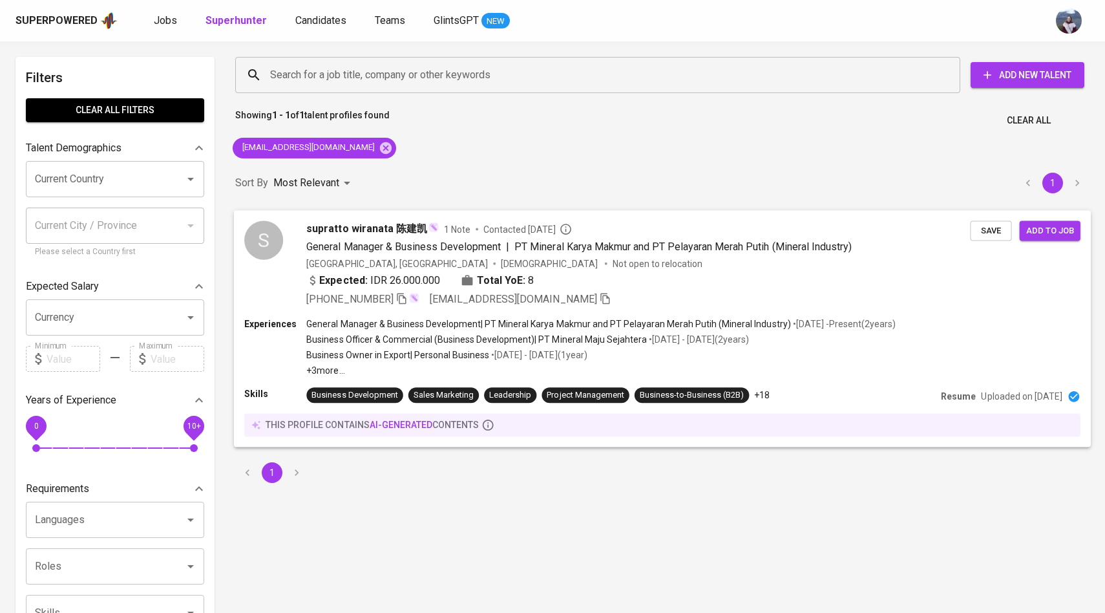
click at [985, 226] on span "Save" at bounding box center [990, 230] width 28 height 15
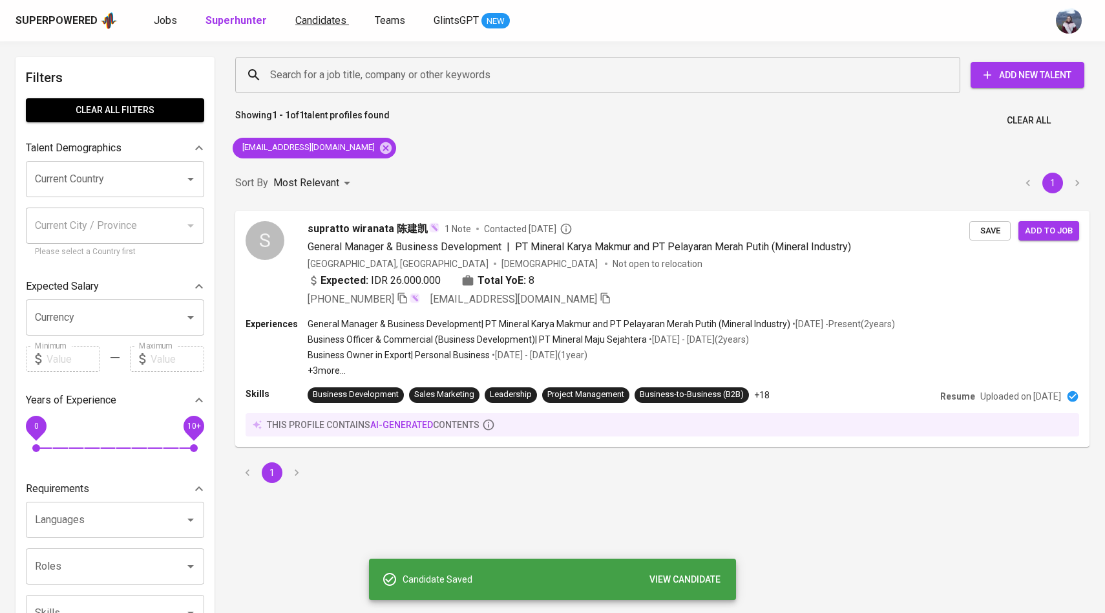
click at [309, 25] on span "Candidates" at bounding box center [320, 20] width 51 height 12
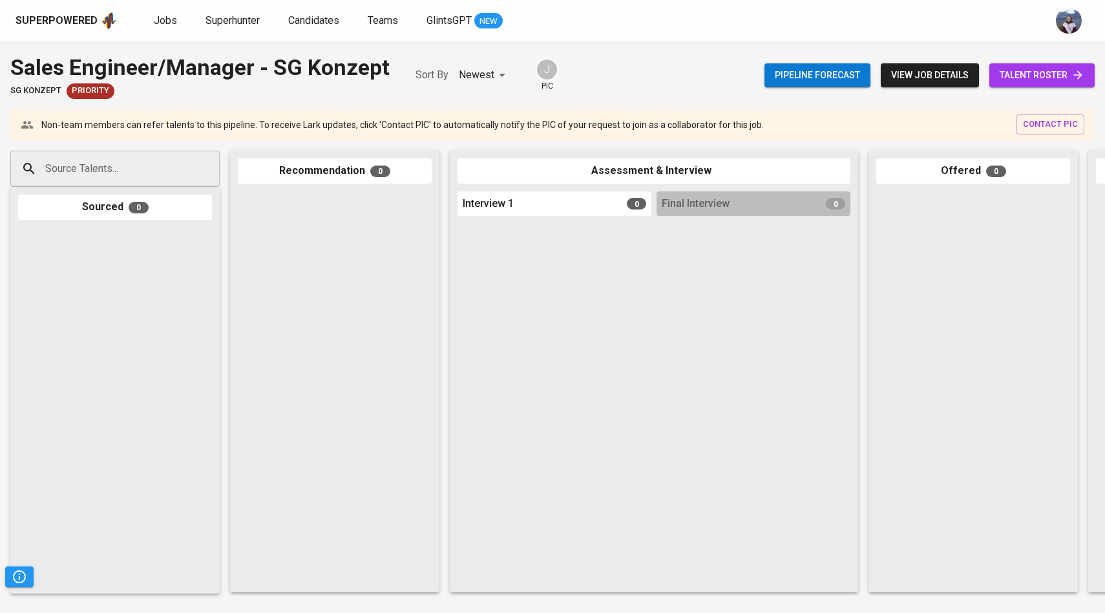
click at [961, 69] on span "view job details" at bounding box center [930, 75] width 78 height 16
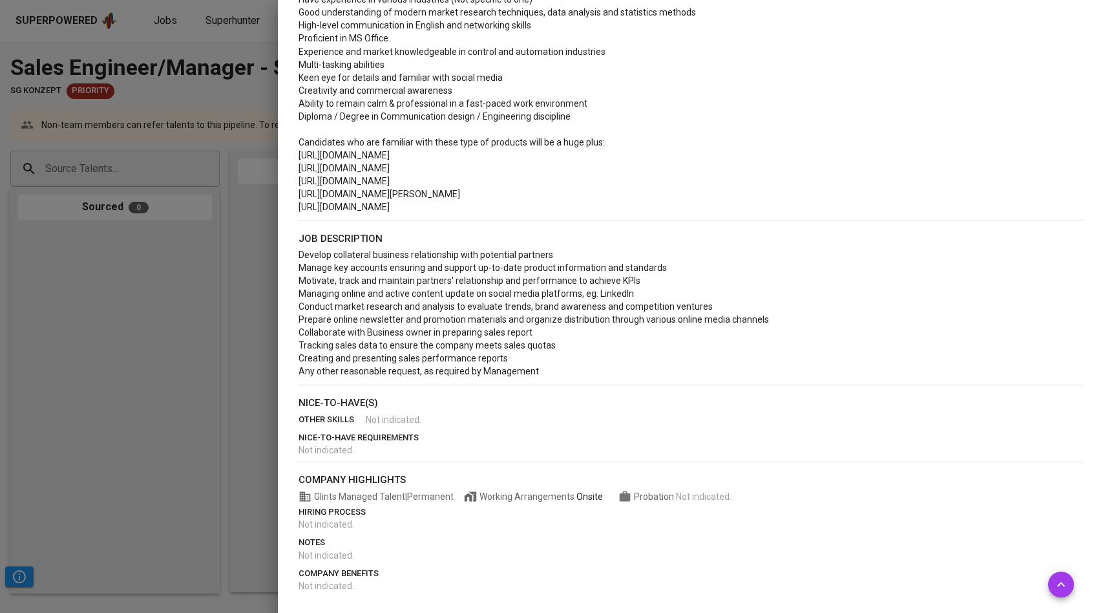
scroll to position [445, 0]
drag, startPoint x: 476, startPoint y: 179, endPoint x: 286, endPoint y: 182, distance: 189.3
click at [286, 182] on div "edit job more actions Sales Engineer/Manager - SG Konzept SG Konzept J pic Crea…" at bounding box center [691, 306] width 827 height 613
copy span "https://www.siemens.com/global/en.html"
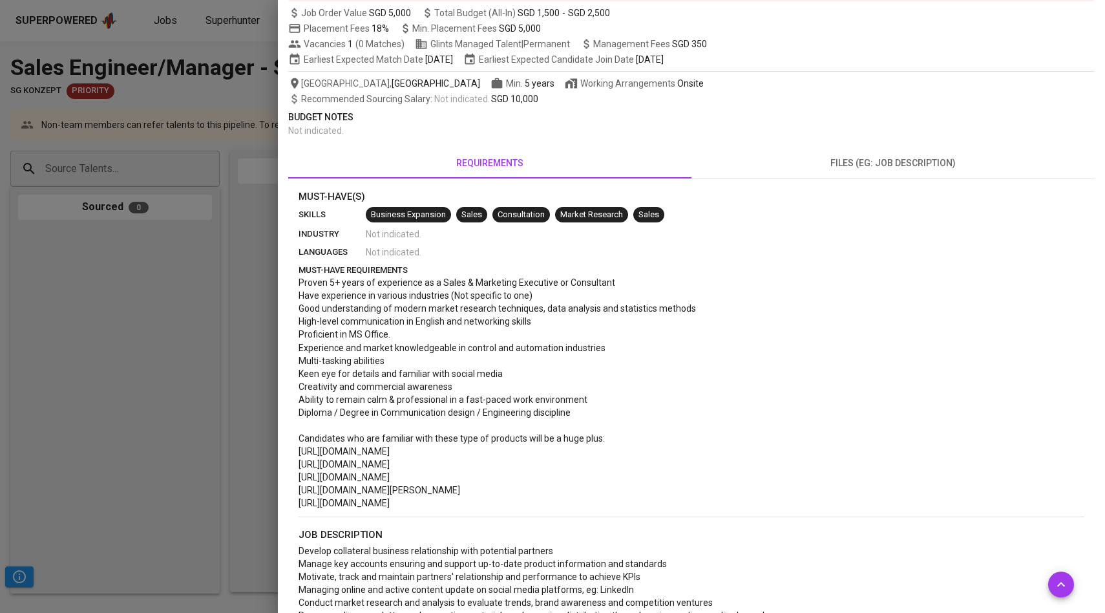
scroll to position [129, 0]
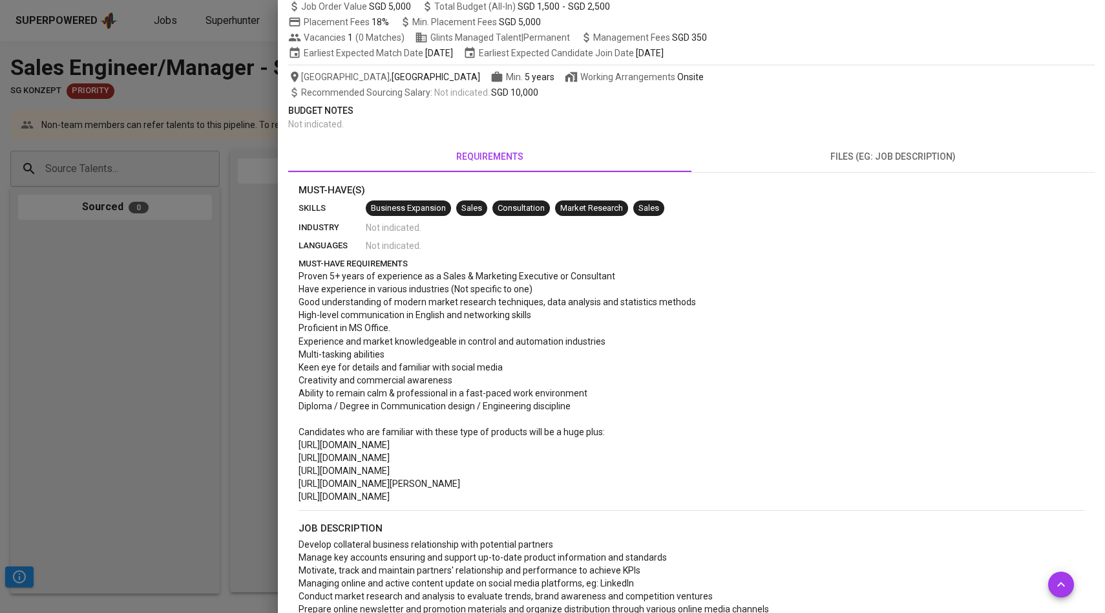
drag, startPoint x: 299, startPoint y: 276, endPoint x: 573, endPoint y: 403, distance: 302.1
click at [574, 403] on div "Proven 5+ years of experience as a Sales & Marketing Executive or Consultant Ha…" at bounding box center [692, 385] width 786 height 233
copy div "Proven 5+ years of experience as a Sales & Marketing Executive or Consultant Ha…"
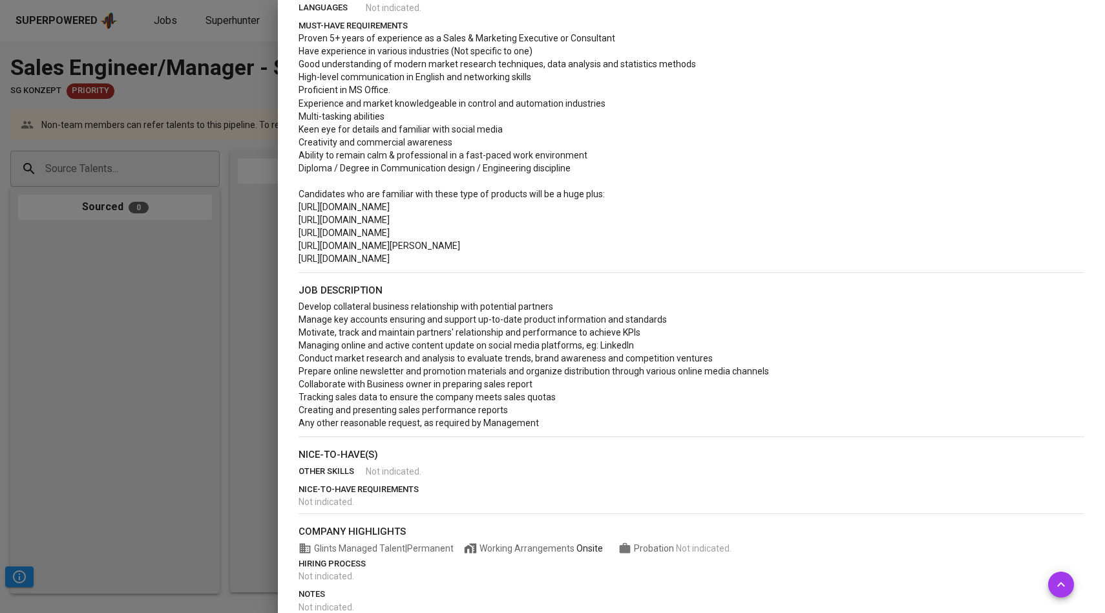
scroll to position [385, 0]
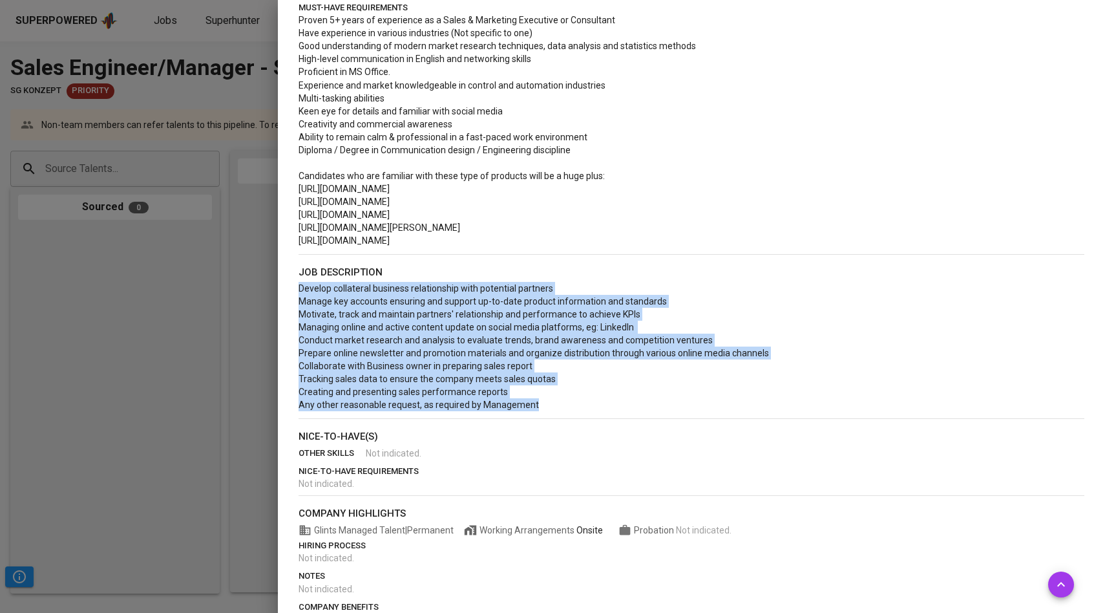
drag, startPoint x: 298, startPoint y: 289, endPoint x: 547, endPoint y: 392, distance: 269.1
click at [549, 395] on p "Develop collateral business relationship with potential partners Manage key acc…" at bounding box center [692, 346] width 786 height 129
copy span "Develop collateral business relationship with potential partners Manage key acc…"
drag, startPoint x: 541, startPoint y: 405, endPoint x: 295, endPoint y: 291, distance: 271.4
click at [295, 291] on div "Must-Have(s) skills Business Expansion Sales Consultation Market Research Sales…" at bounding box center [691, 276] width 806 height 698
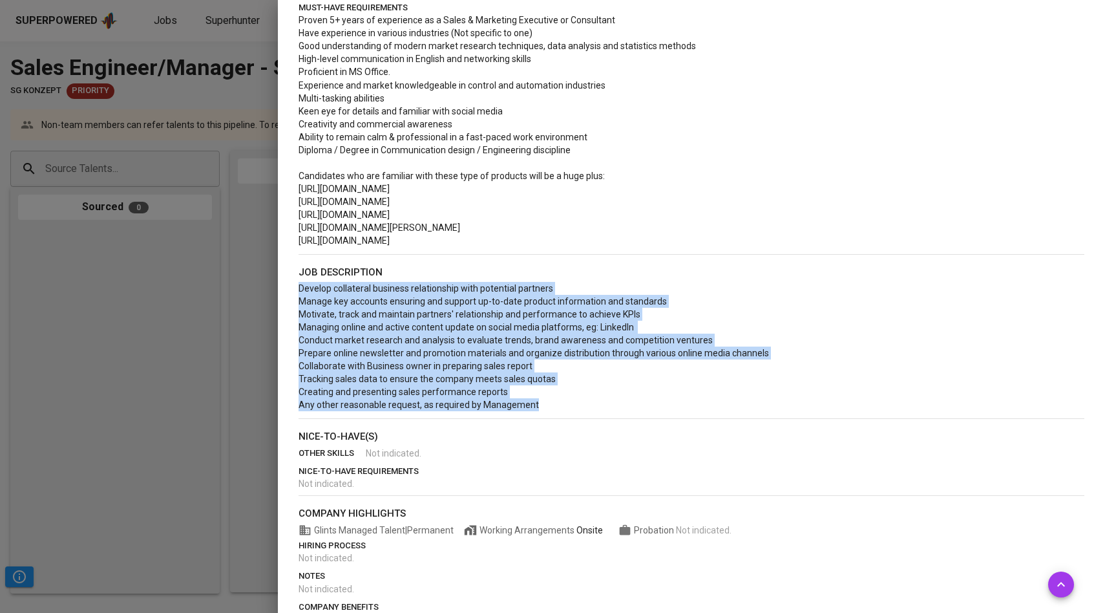
copy span "Develop collateral business relationship with potential partners Manage key acc…"
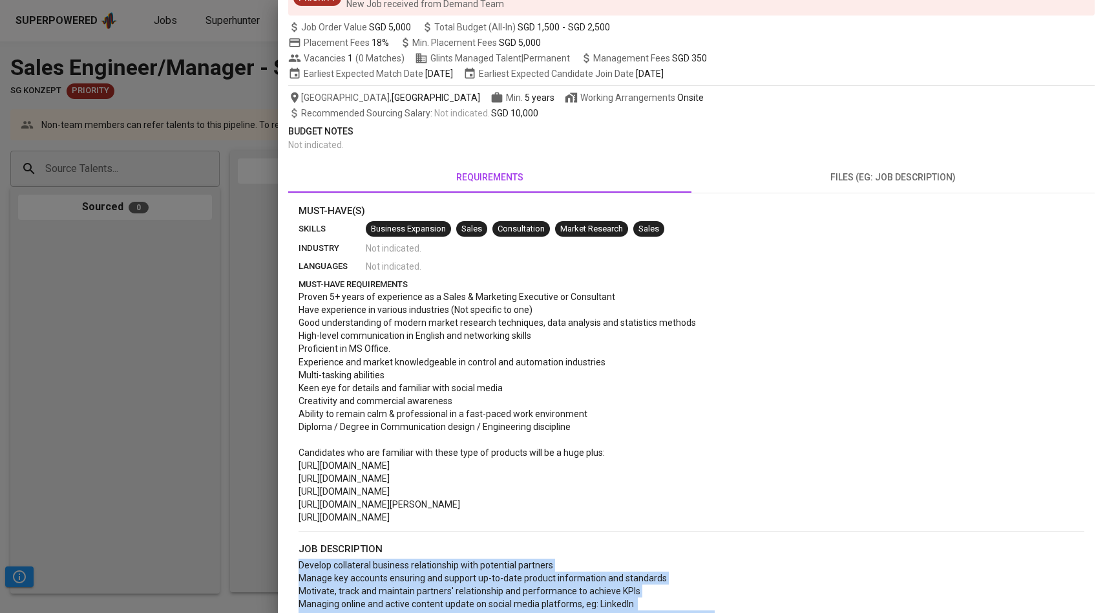
scroll to position [0, 0]
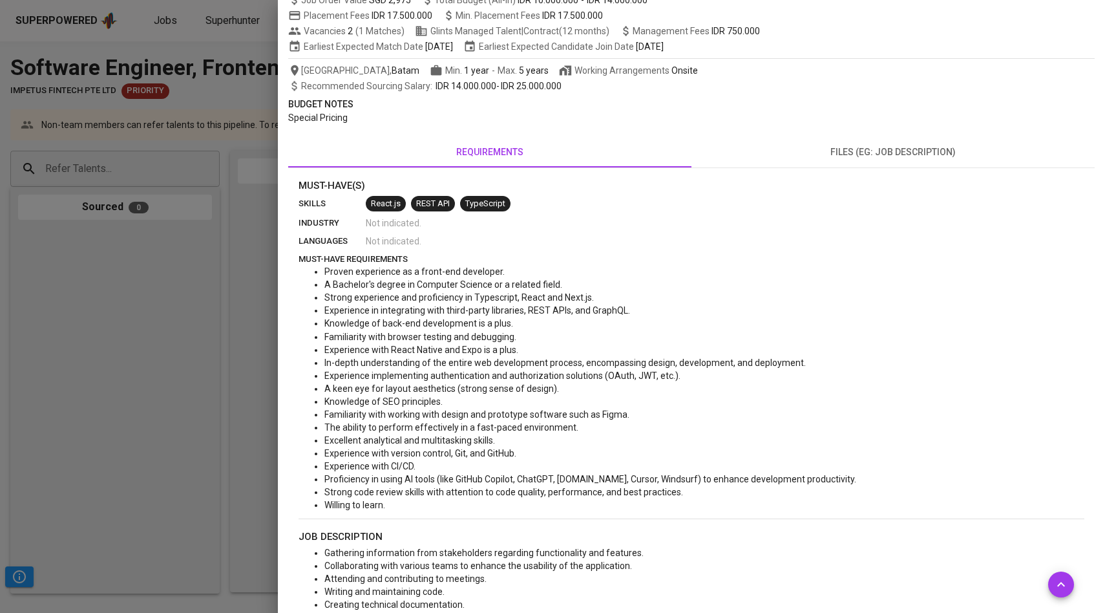
scroll to position [140, 0]
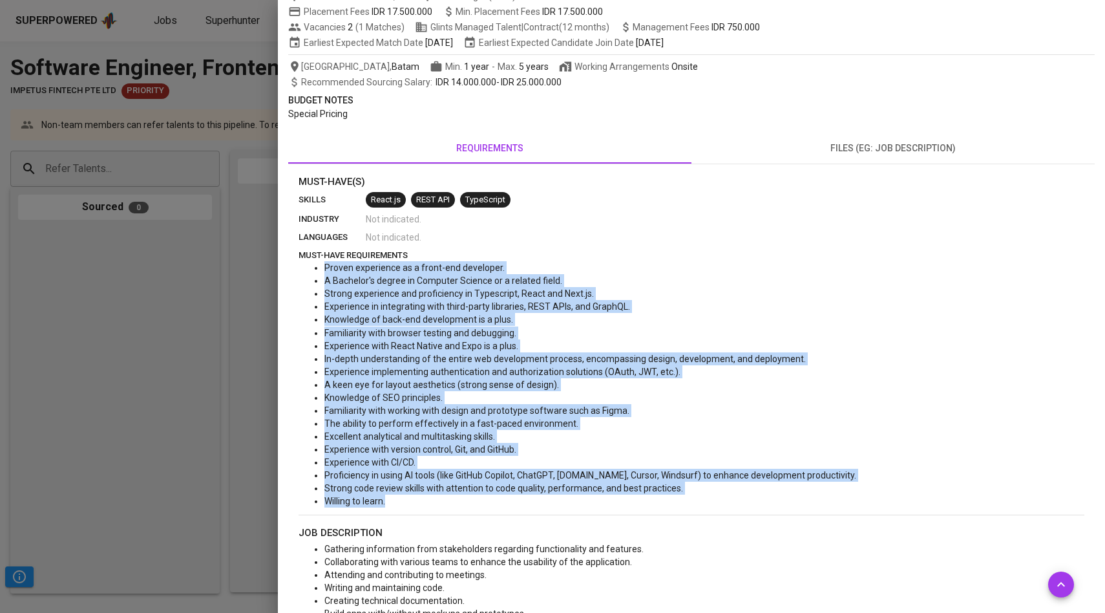
drag, startPoint x: 324, startPoint y: 267, endPoint x: 388, endPoint y: 501, distance: 243.3
click at [389, 501] on ul "Proven experience as a front-end developer. A Bachelor's degree in Computer Sci…" at bounding box center [692, 384] width 786 height 246
copy ul "Proven experience as a front-end developer. A Bachelor's degree in Computer Sci…"
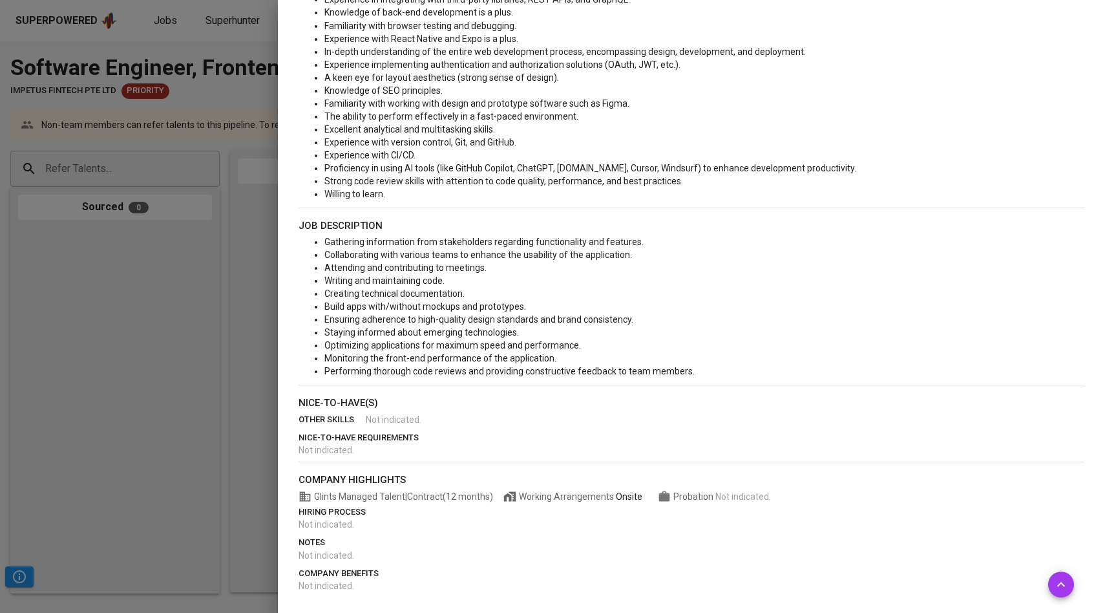
click at [404, 322] on span "Ensuring adherence to high-quality design standards and brand consistency." at bounding box center [478, 319] width 309 height 10
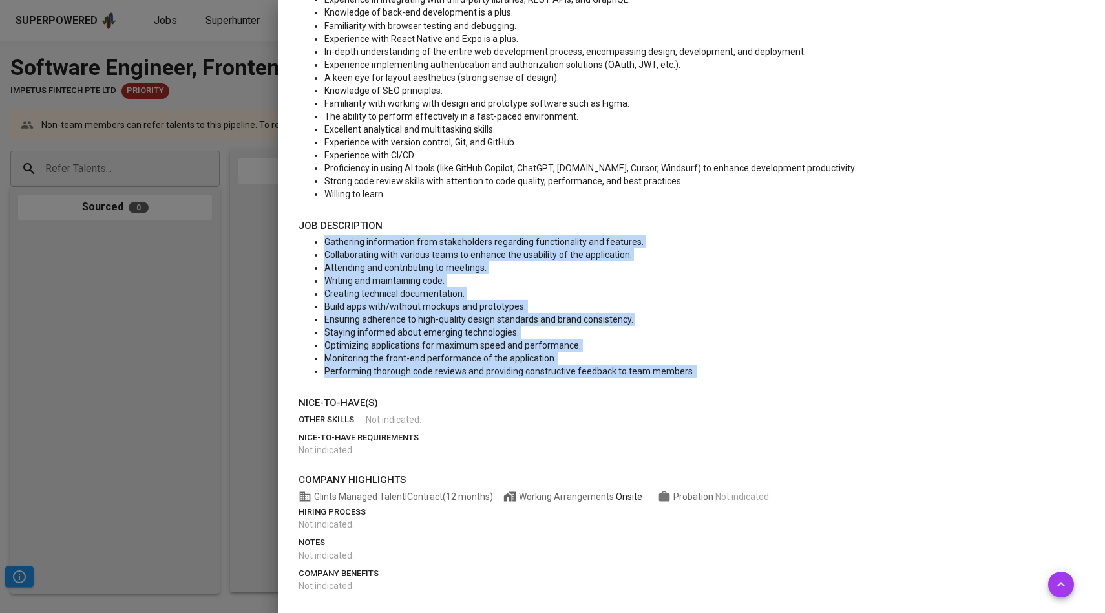
drag, startPoint x: 325, startPoint y: 241, endPoint x: 695, endPoint y: 386, distance: 397.5
click at [695, 386] on div "Must-Have(s) skills React.js REST API TypeScript industry Not indicated . langu…" at bounding box center [692, 230] width 786 height 724
copy div "Gathering information from stakeholders regarding functionality and features. C…"
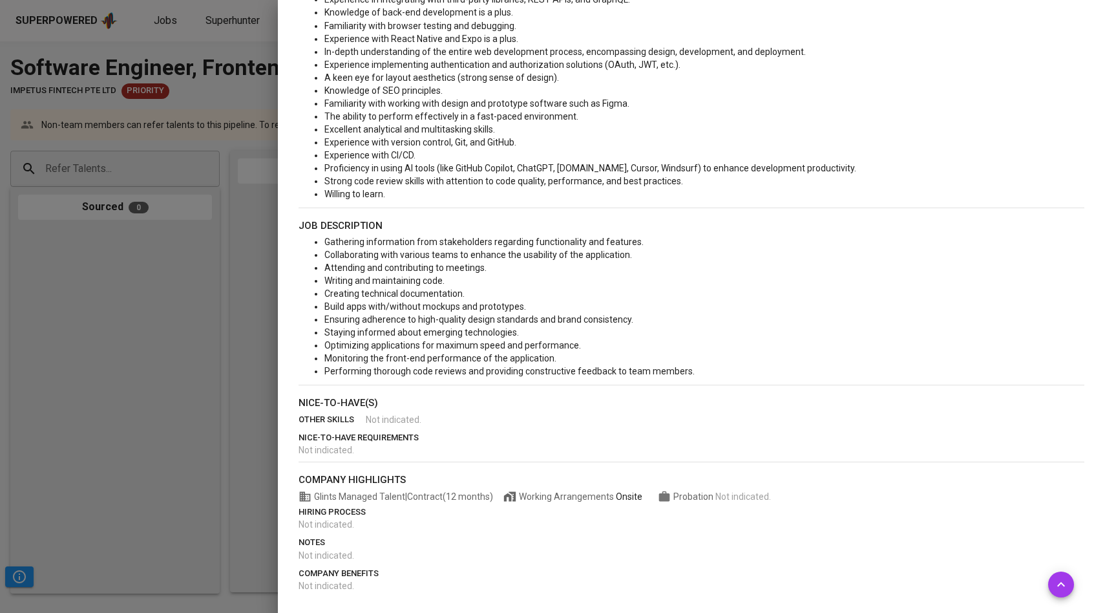
click at [485, 316] on span "Ensuring adherence to high-quality design standards and brand consistency." at bounding box center [478, 319] width 309 height 10
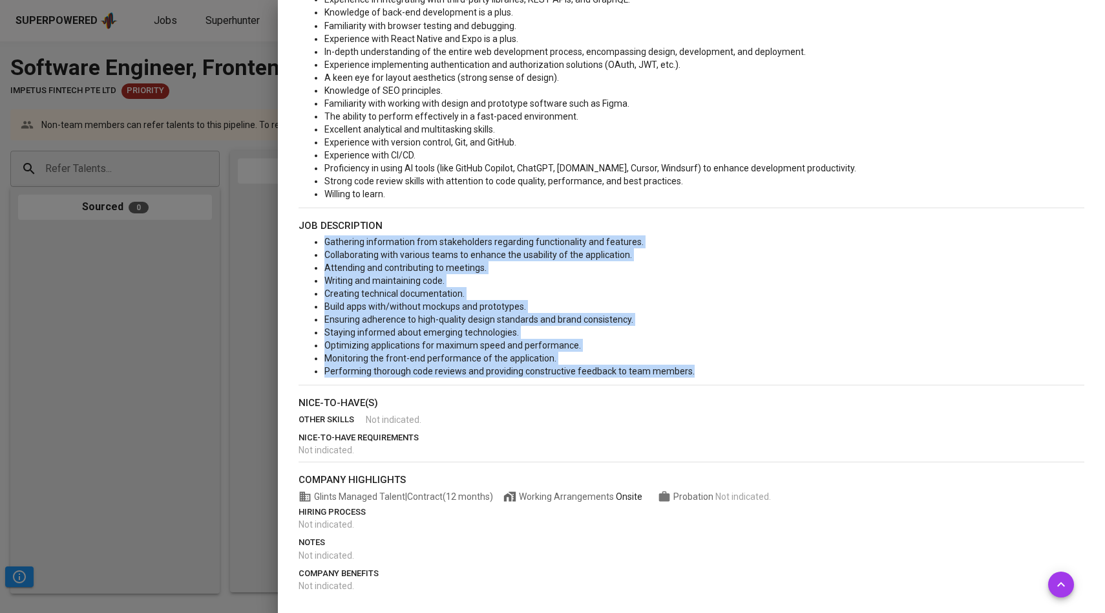
drag, startPoint x: 324, startPoint y: 242, endPoint x: 691, endPoint y: 373, distance: 390.1
click at [691, 373] on ul "Gathering information from stakeholders regarding functionality and features. C…" at bounding box center [692, 306] width 786 height 142
copy ul "Gathering information from stakeholders regarding functionality and features. C…"
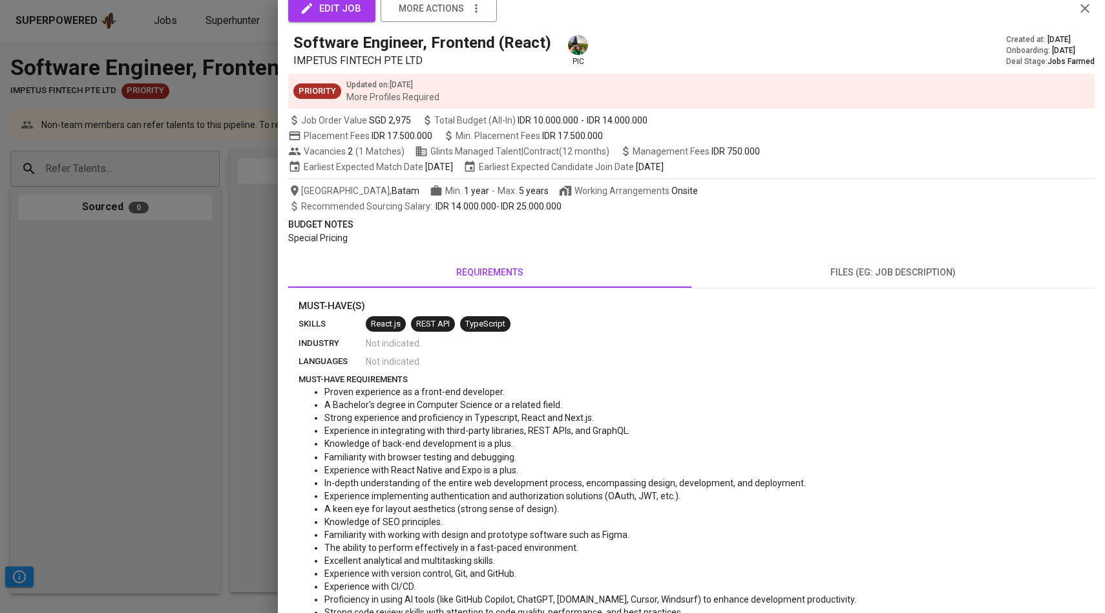
scroll to position [23, 0]
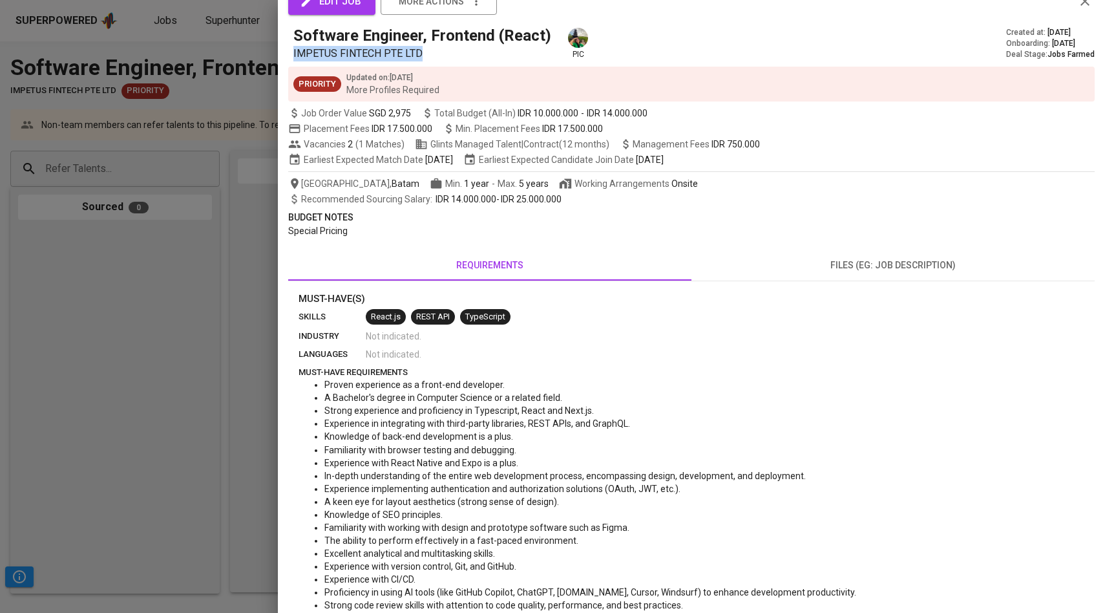
drag, startPoint x: 292, startPoint y: 52, endPoint x: 448, endPoint y: 59, distance: 155.9
click at [449, 59] on div "Software Engineer, Frontend (React) IMPETUS FINTECH PTE LTD pic Created at : Ma…" at bounding box center [691, 43] width 806 height 36
copy span "IMPETUS FINTECH PTE LTD"
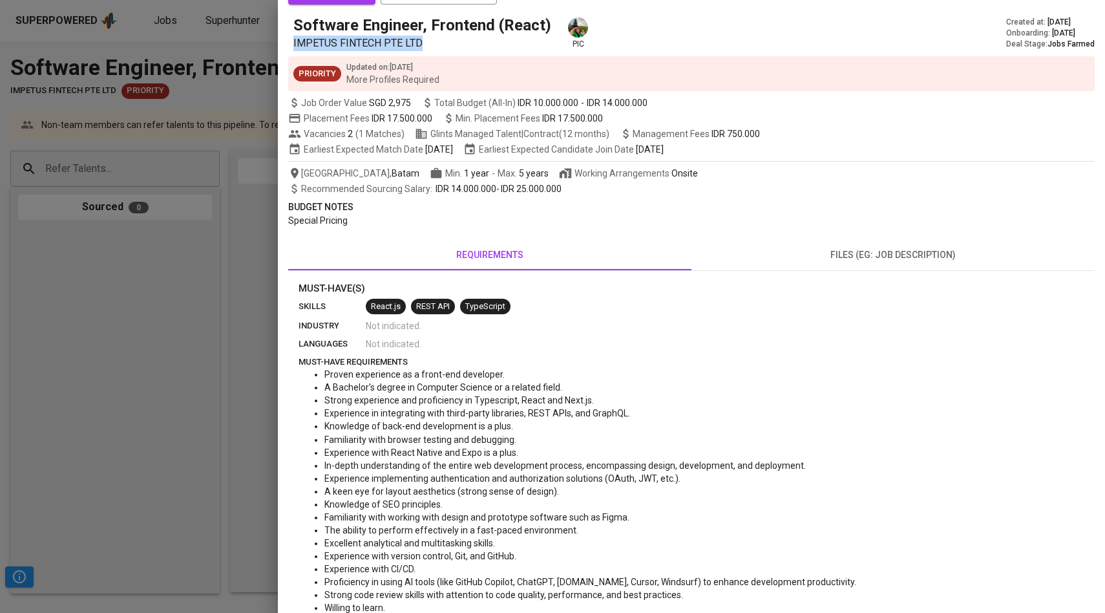
scroll to position [7, 0]
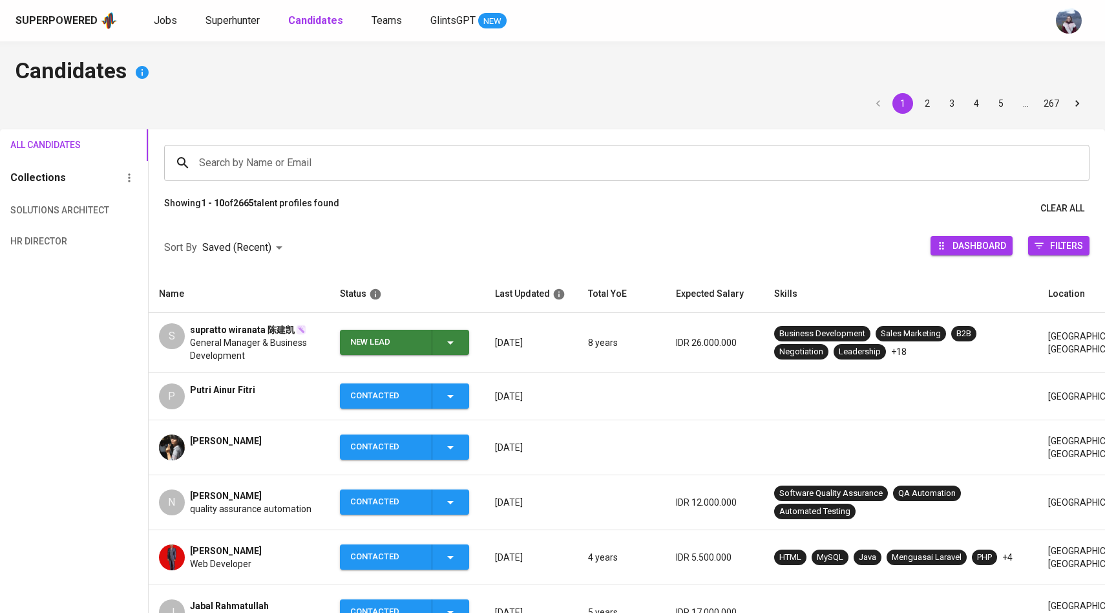
click at [454, 348] on icon "button" at bounding box center [451, 343] width 16 height 16
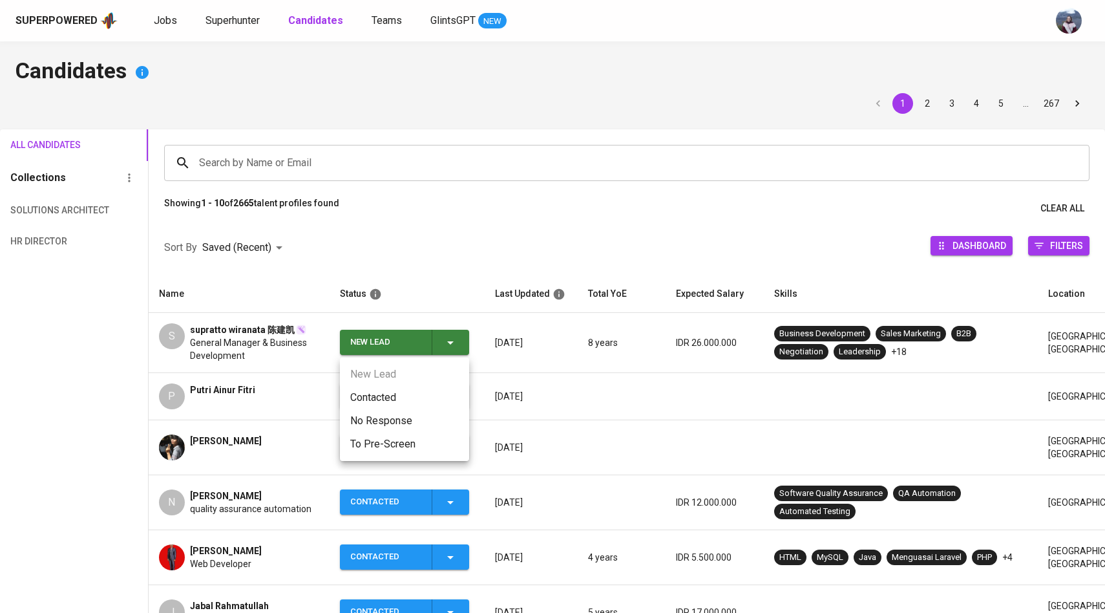
click at [406, 392] on li "Contacted" at bounding box center [404, 397] width 129 height 23
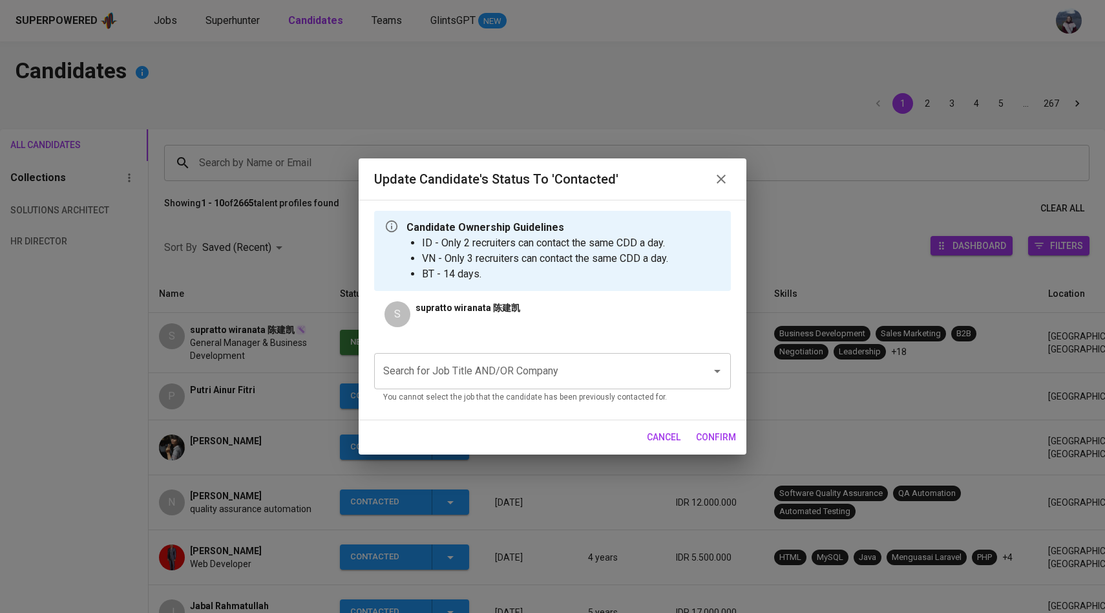
click at [459, 368] on input "Search for Job Title AND/OR Company" at bounding box center [534, 371] width 309 height 25
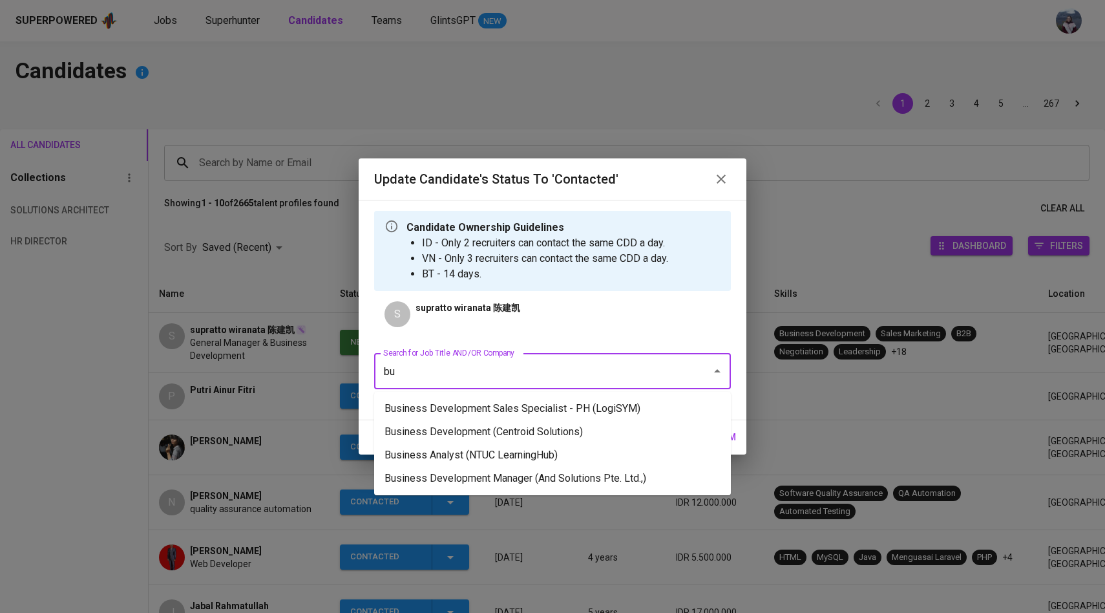
type input "b"
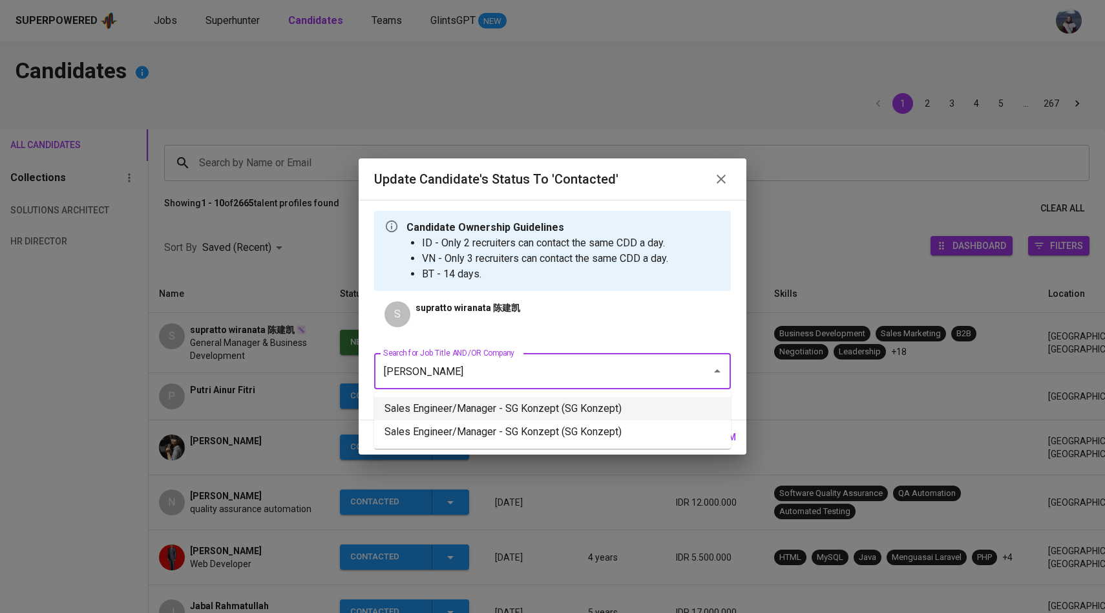
click at [634, 408] on li "Sales Engineer/Manager - SG Konzept (SG Konzept)" at bounding box center [552, 408] width 357 height 23
type input "[PERSON_NAME]"
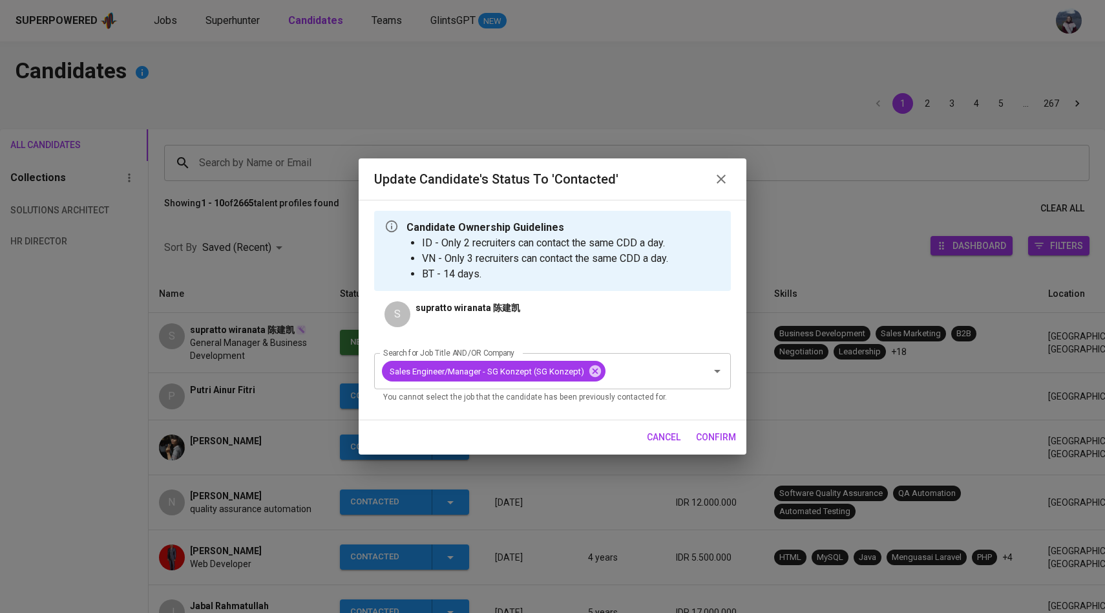
click at [708, 438] on span "confirm" at bounding box center [716, 437] width 40 height 16
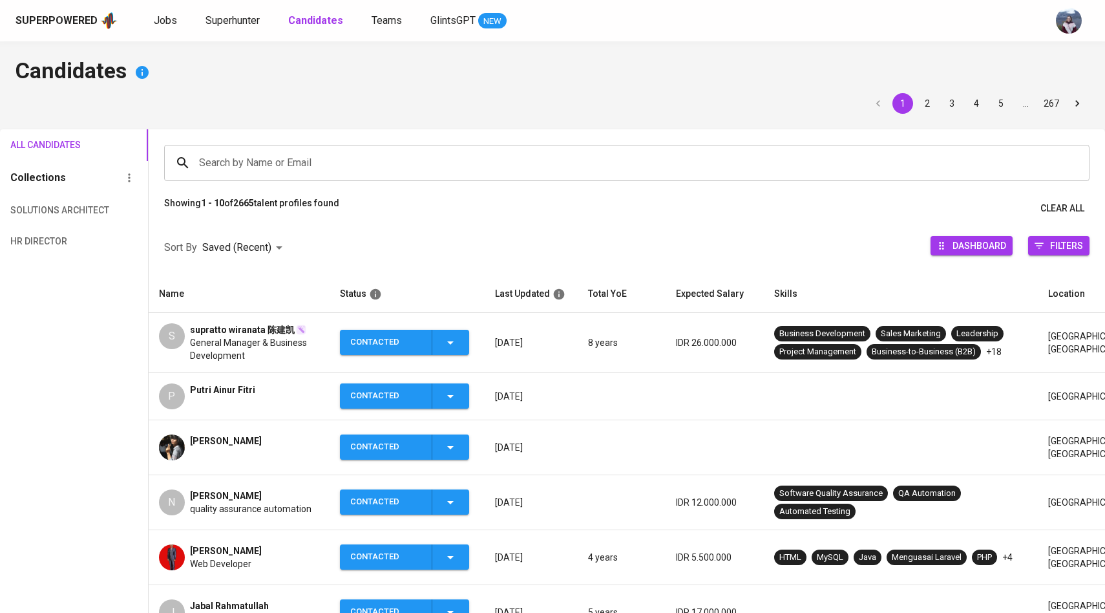
click at [173, 344] on div "S" at bounding box center [172, 336] width 26 height 26
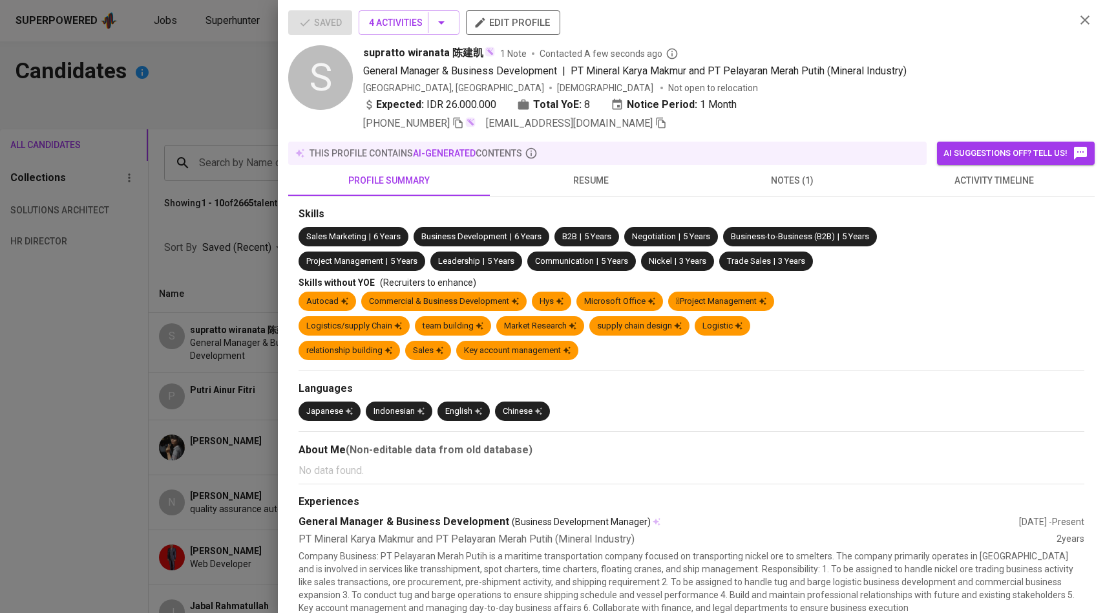
click at [167, 158] on div at bounding box center [552, 306] width 1105 height 613
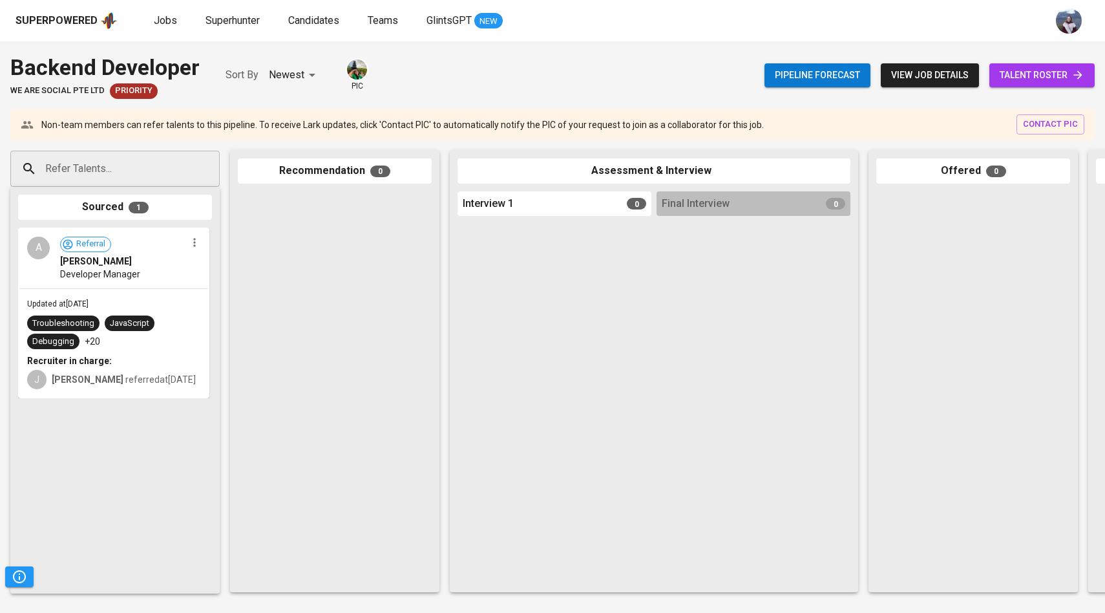
click at [940, 82] on span "view job details" at bounding box center [930, 75] width 78 height 16
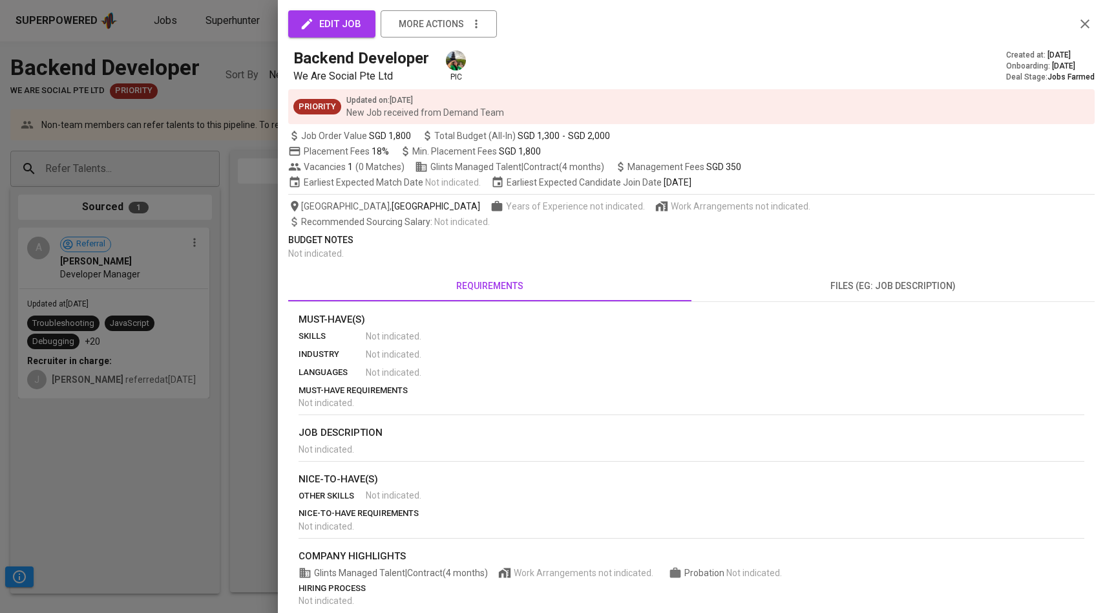
scroll to position [76, 0]
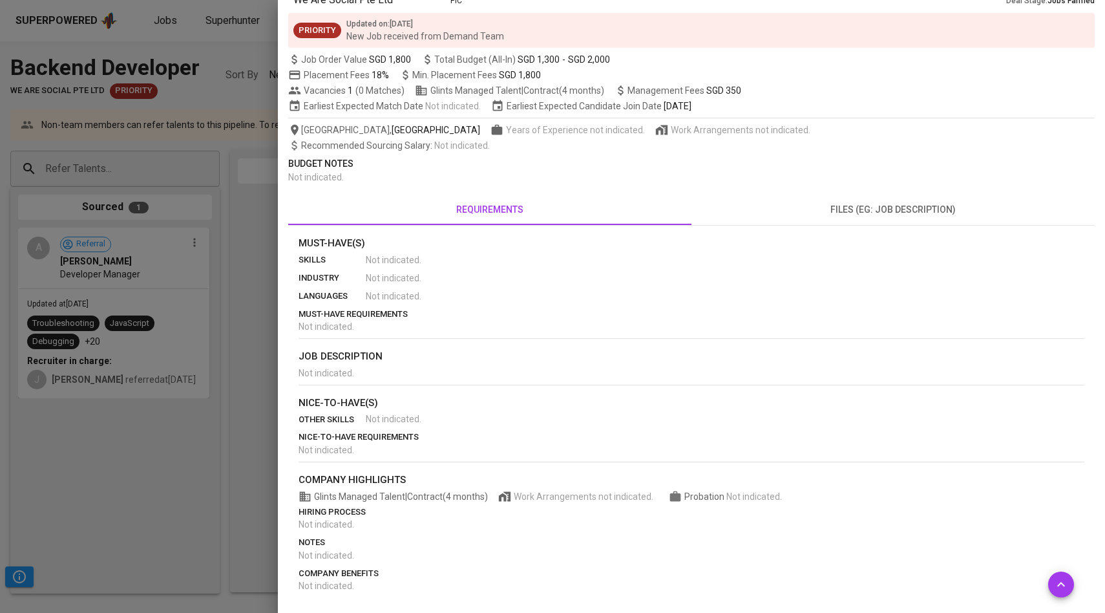
click at [208, 387] on div at bounding box center [552, 306] width 1105 height 613
